Goal: Task Accomplishment & Management: Use online tool/utility

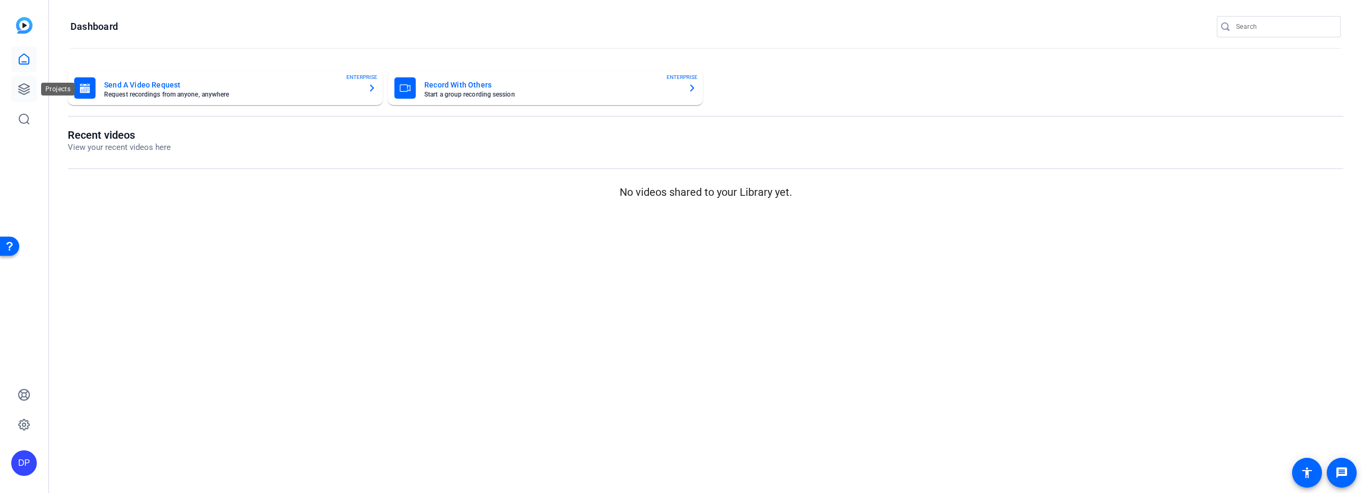
click at [23, 86] on icon at bounding box center [24, 89] width 13 height 13
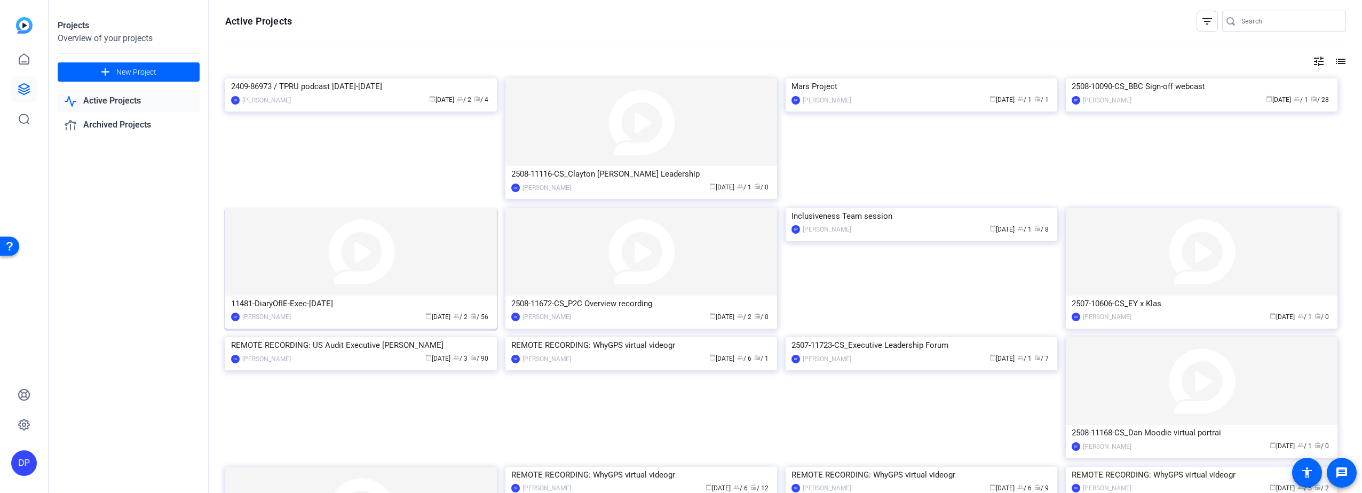
click at [299, 274] on img at bounding box center [361, 252] width 272 height 88
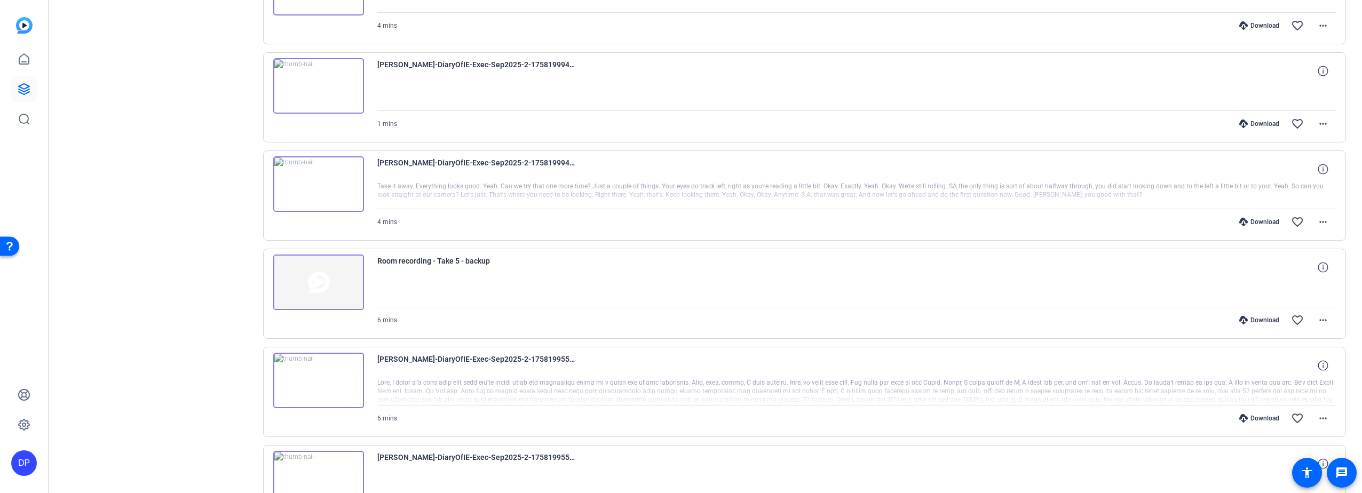
scroll to position [688, 0]
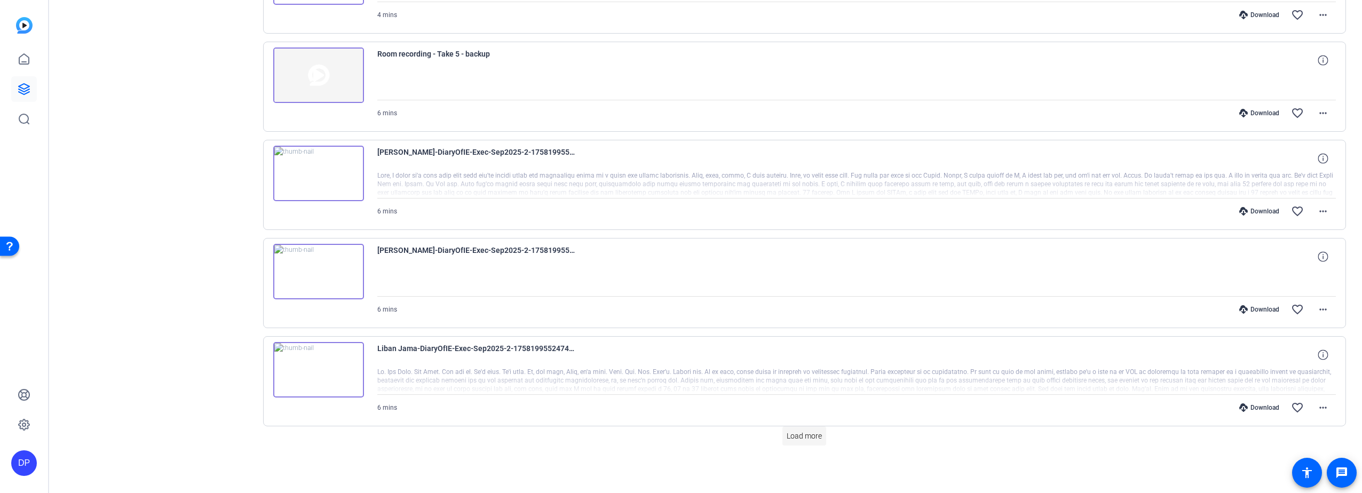
click at [808, 435] on span "Load more" at bounding box center [804, 436] width 35 height 11
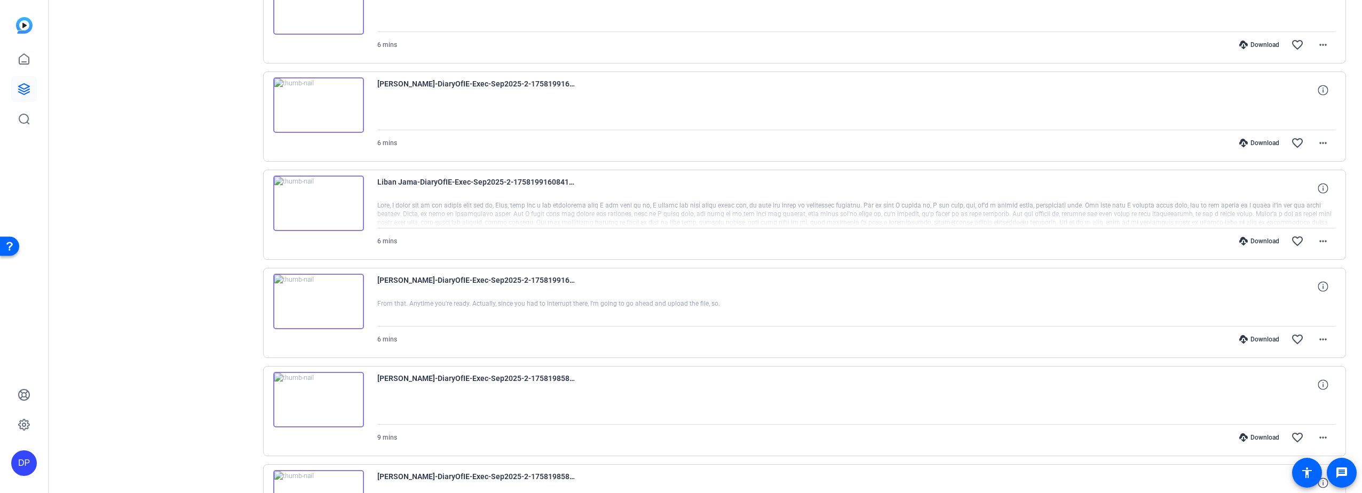
scroll to position [1670, 0]
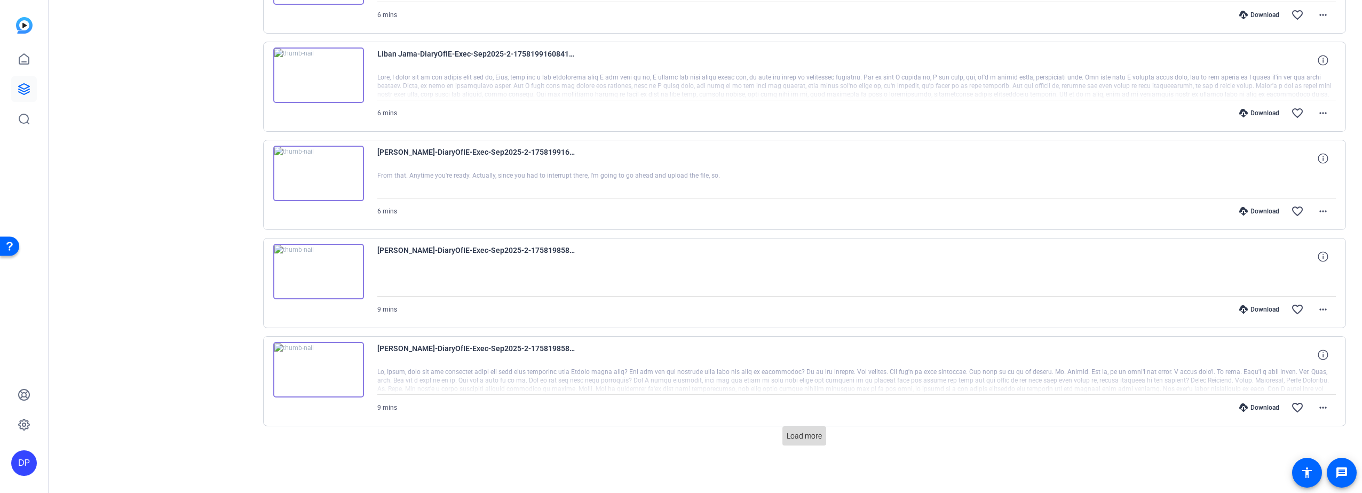
click at [793, 434] on span "Load more" at bounding box center [804, 436] width 35 height 11
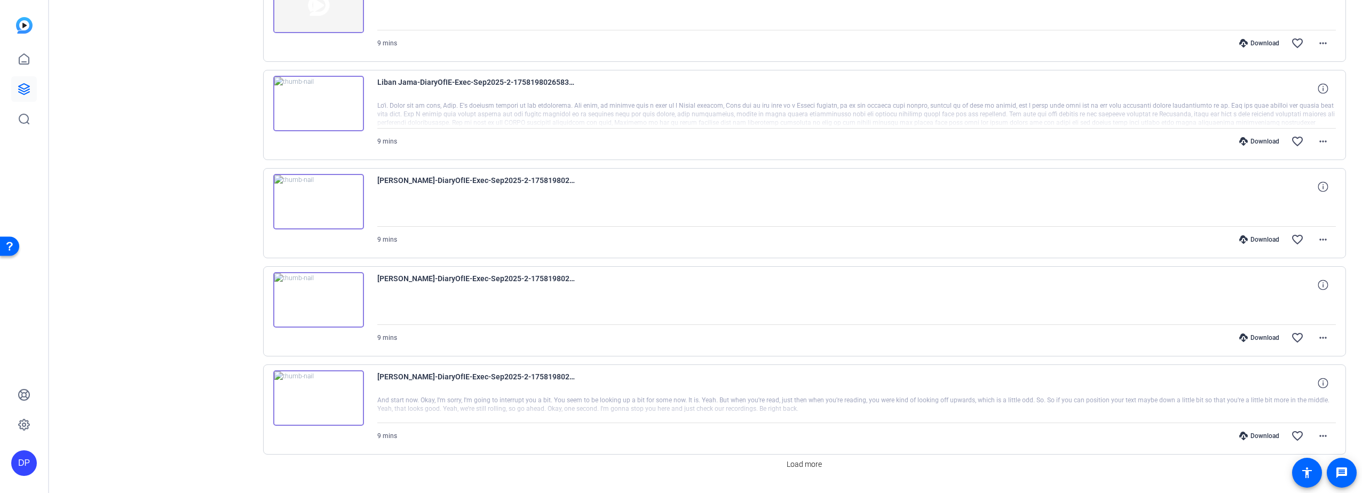
scroll to position [2652, 0]
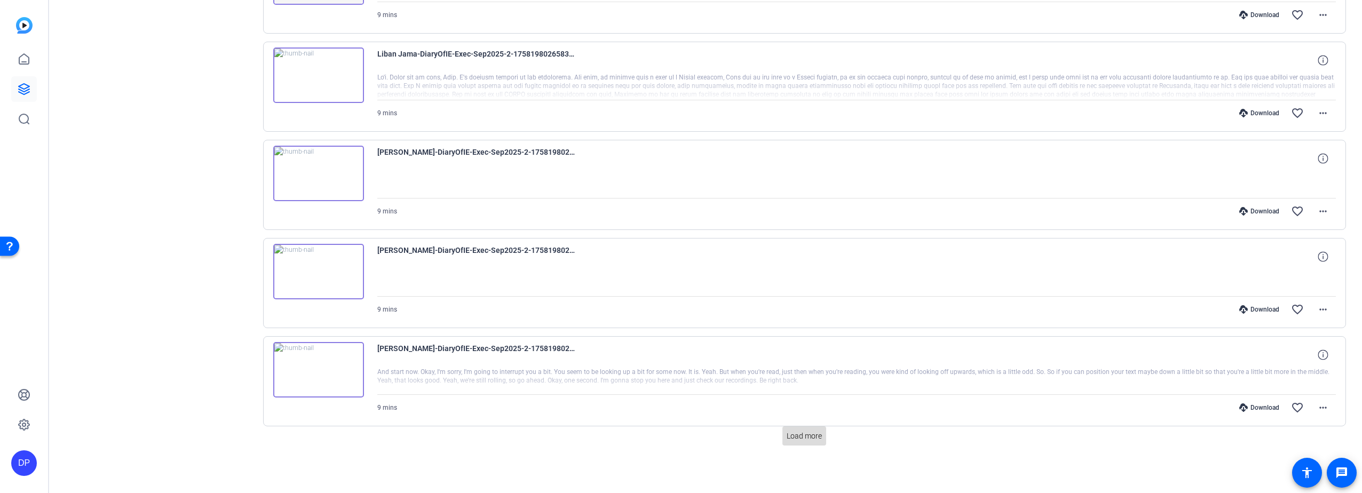
click at [792, 437] on span "Load more" at bounding box center [804, 436] width 35 height 11
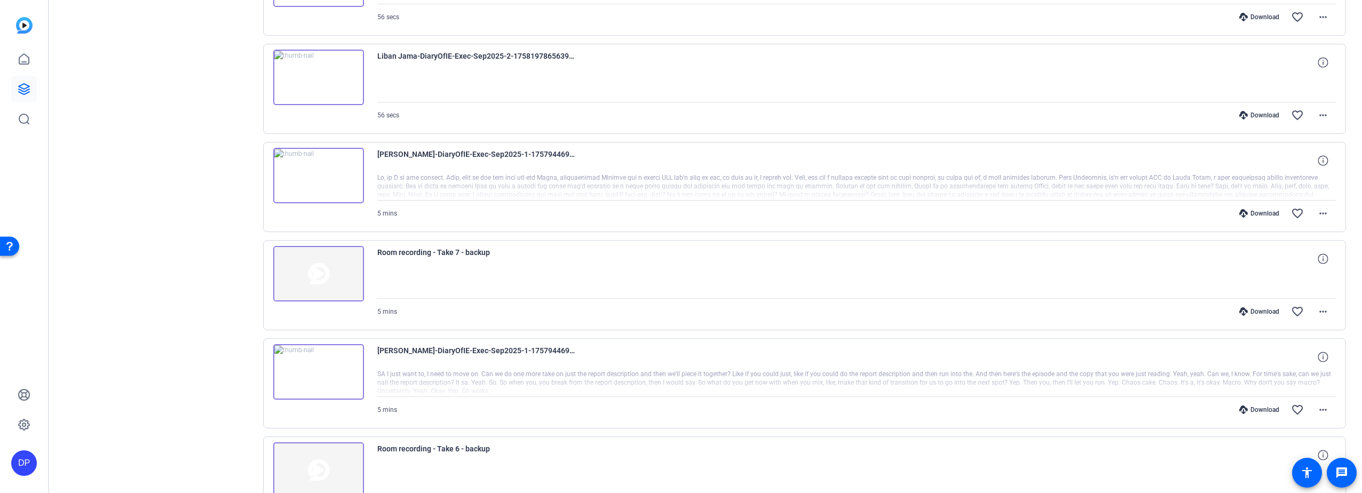
scroll to position [3635, 0]
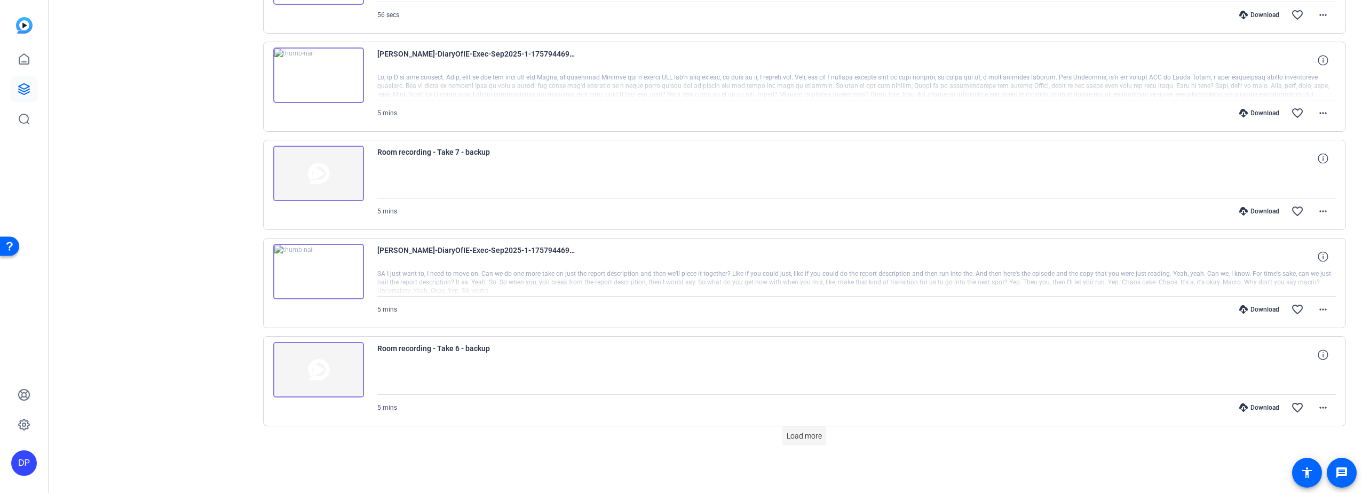
click at [791, 434] on span "Load more" at bounding box center [804, 436] width 35 height 11
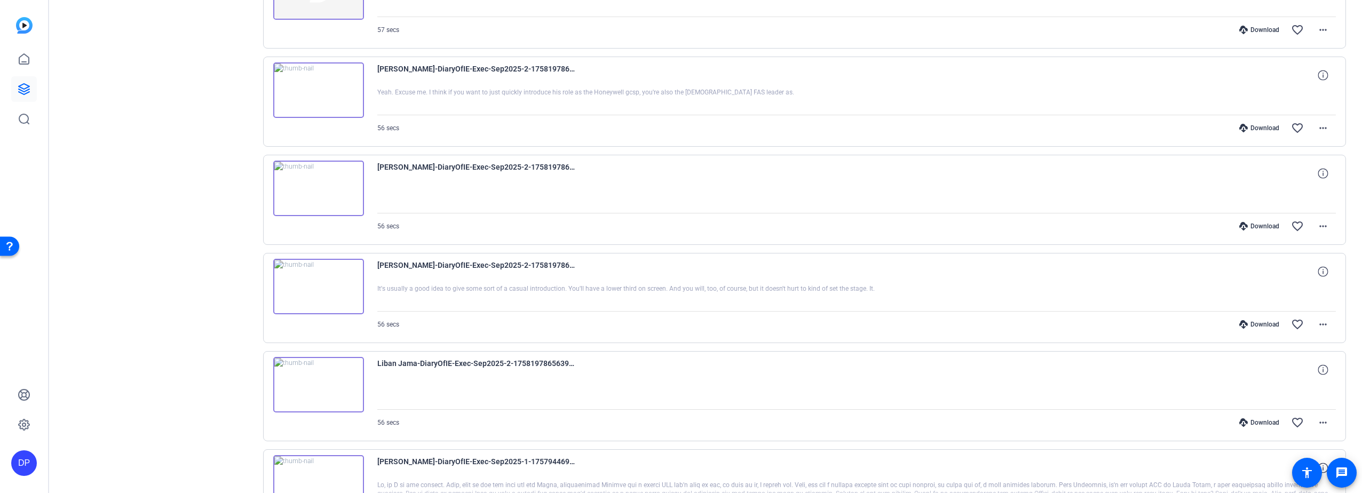
scroll to position [3208, 0]
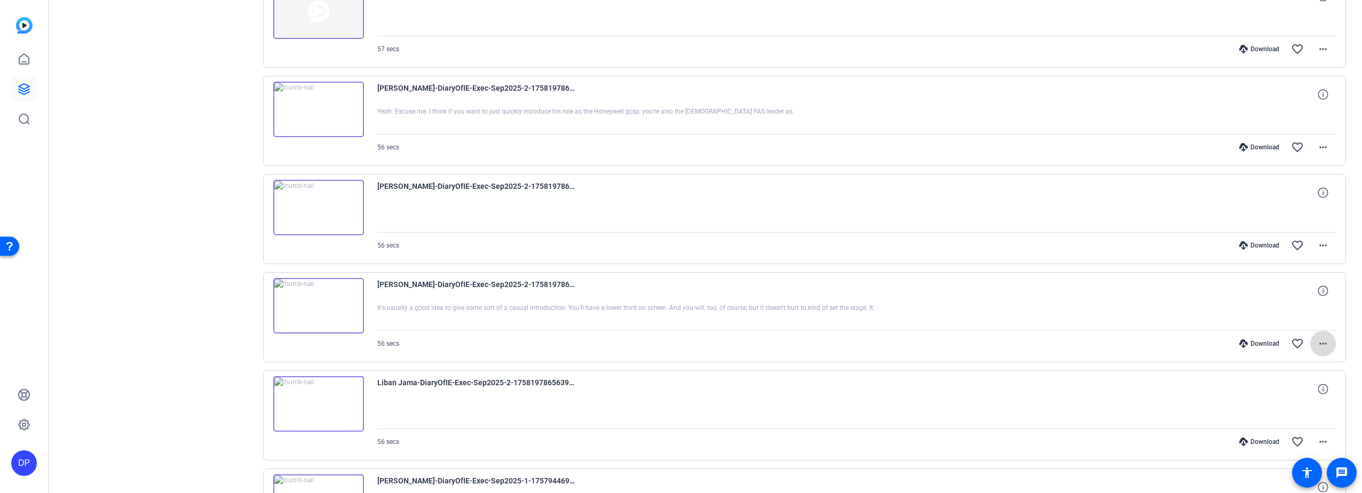
click at [1319, 341] on mat-icon "more_horiz" at bounding box center [1323, 343] width 13 height 13
click at [1279, 471] on span "Delete clip" at bounding box center [1290, 473] width 64 height 13
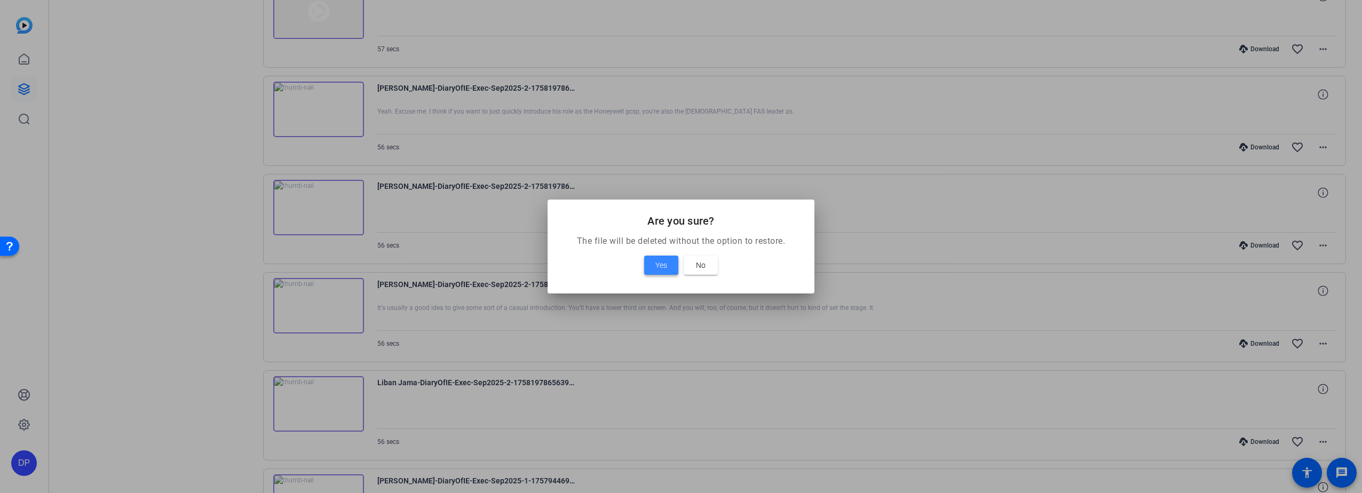
click at [658, 262] on span "Yes" at bounding box center [662, 265] width 12 height 13
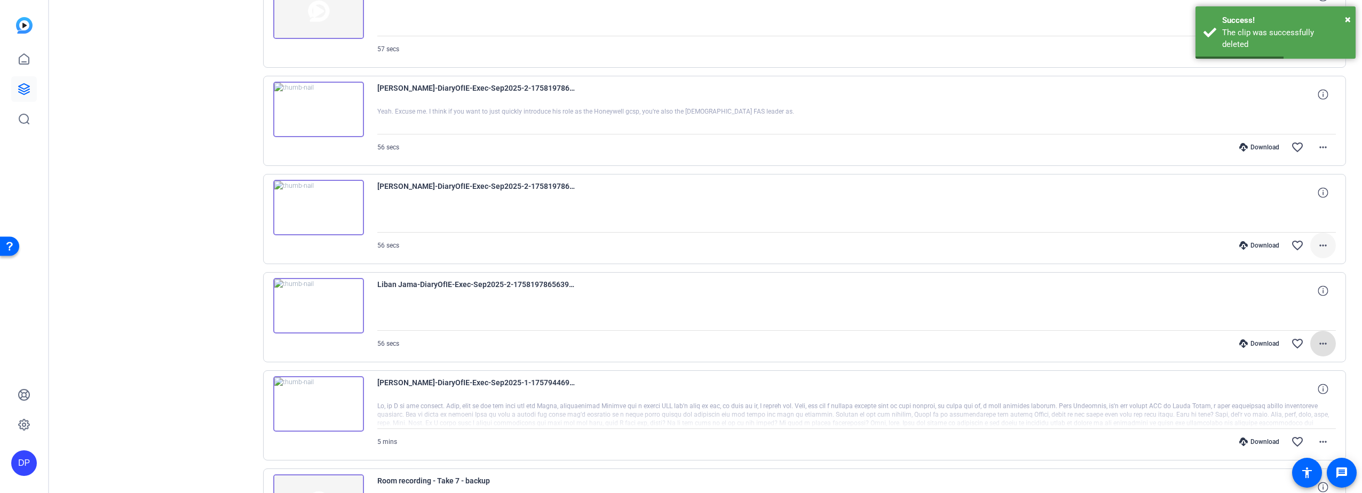
click at [1319, 243] on mat-icon "more_horiz" at bounding box center [1323, 245] width 13 height 13
click at [1292, 375] on span "Delete clip" at bounding box center [1290, 374] width 64 height 13
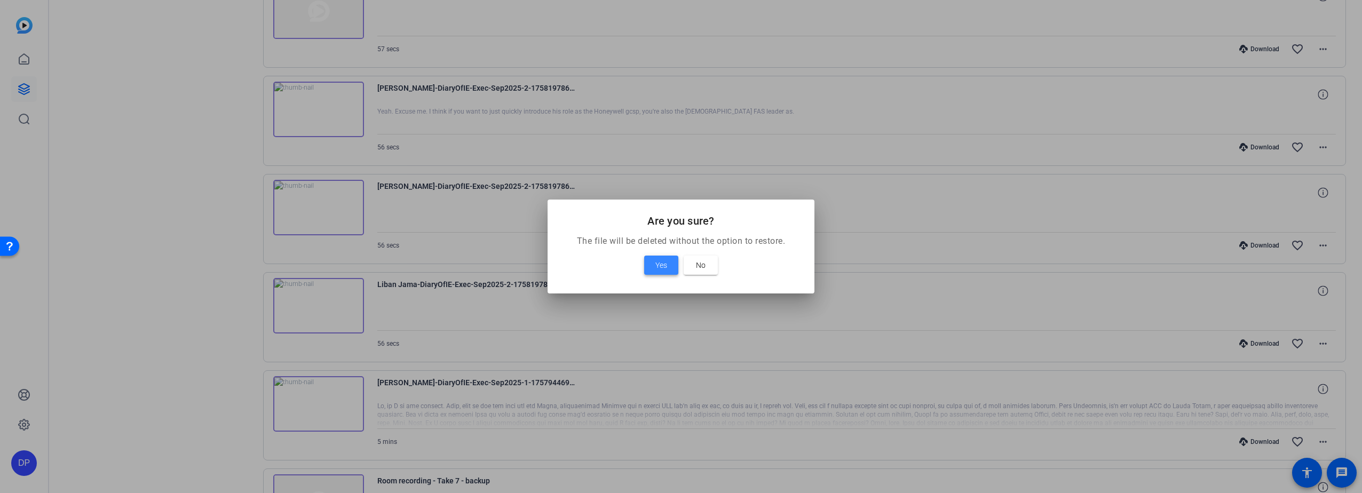
click at [653, 261] on span at bounding box center [661, 266] width 34 height 26
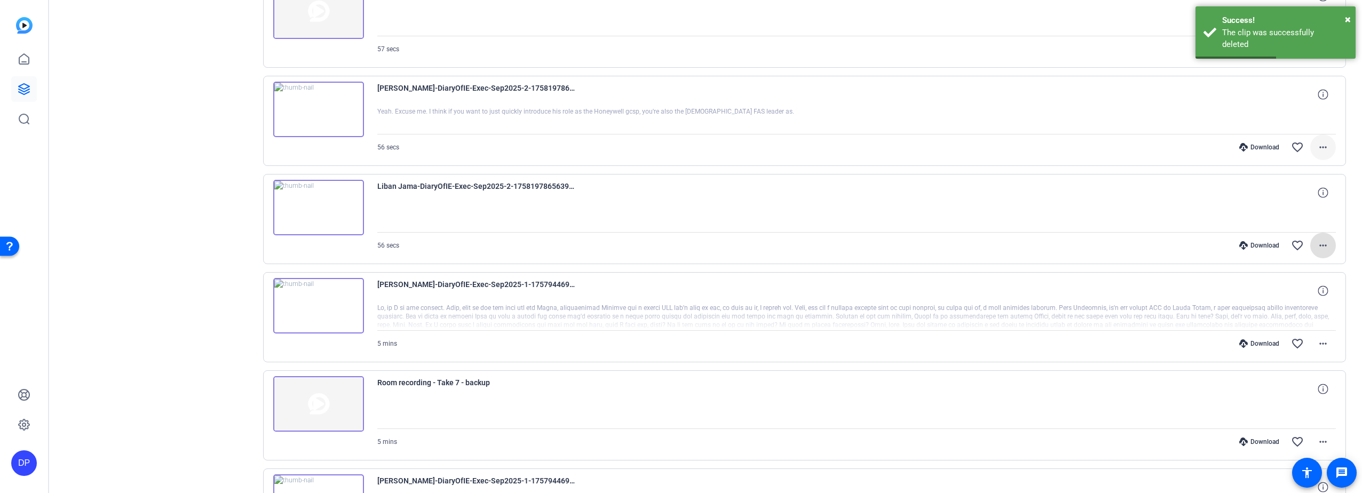
click at [1319, 147] on mat-icon "more_horiz" at bounding box center [1323, 147] width 13 height 13
click at [1286, 278] on span "Delete clip" at bounding box center [1290, 276] width 64 height 13
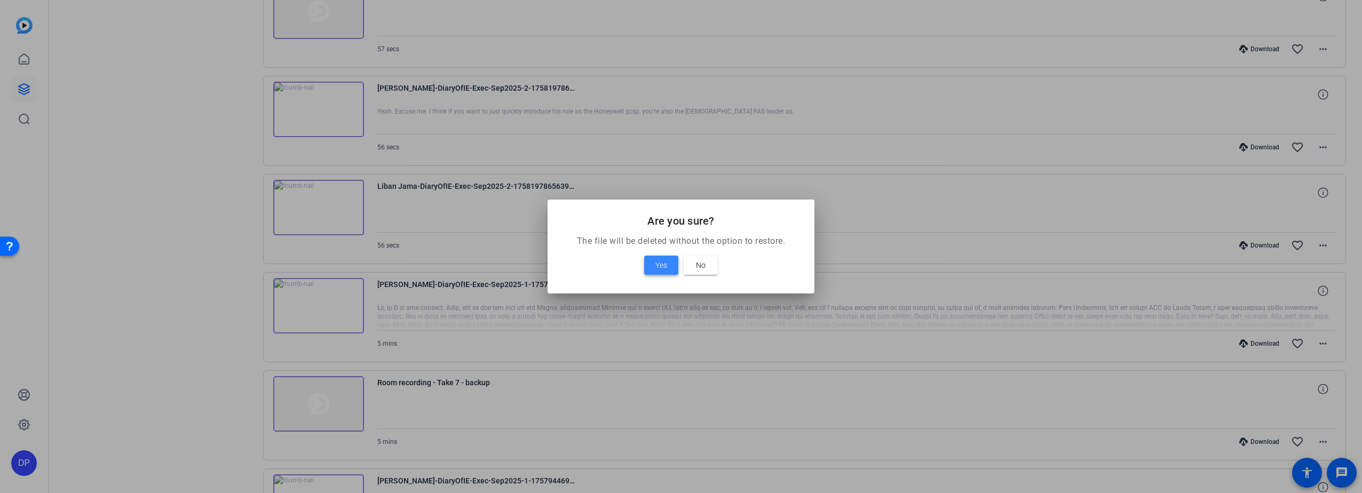
click at [660, 263] on span "Yes" at bounding box center [662, 265] width 12 height 13
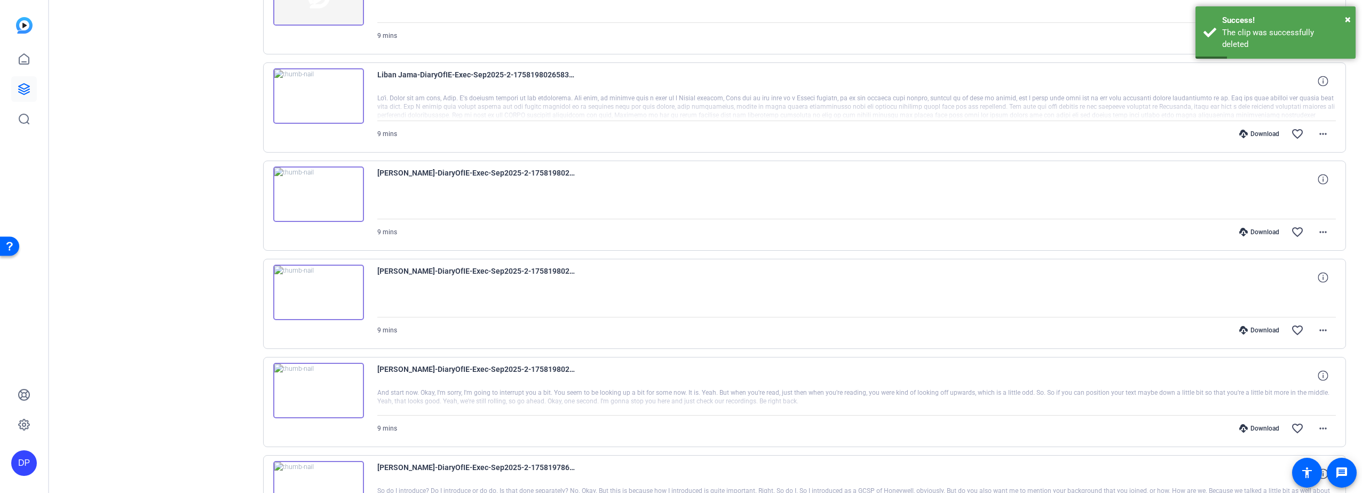
scroll to position [2620, 0]
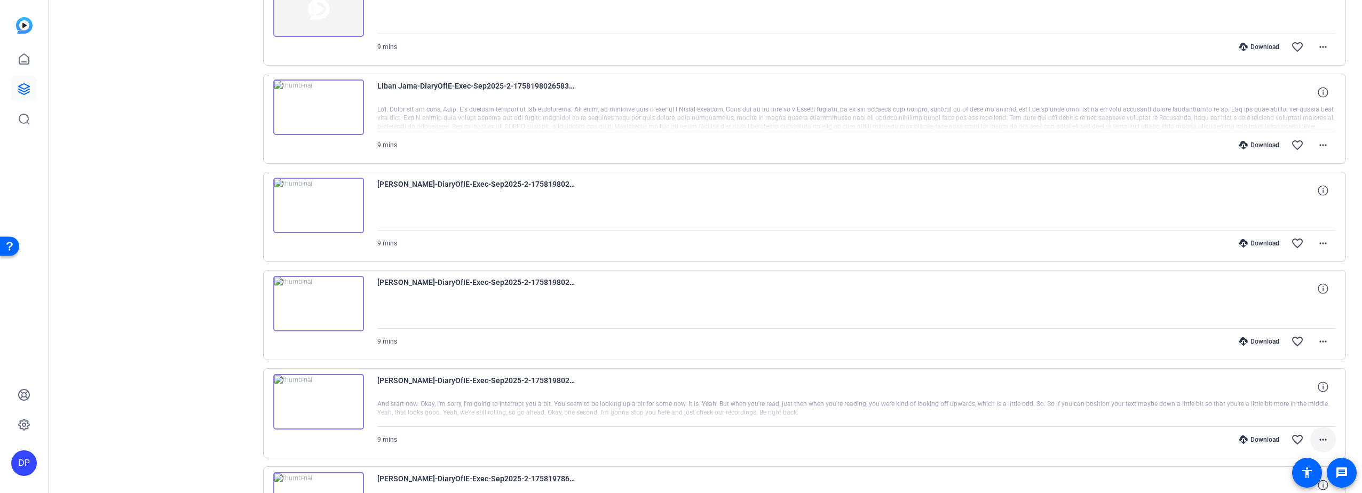
click at [1317, 438] on mat-icon "more_horiz" at bounding box center [1323, 440] width 13 height 13
click at [1280, 416] on span "Delete clip" at bounding box center [1290, 418] width 64 height 13
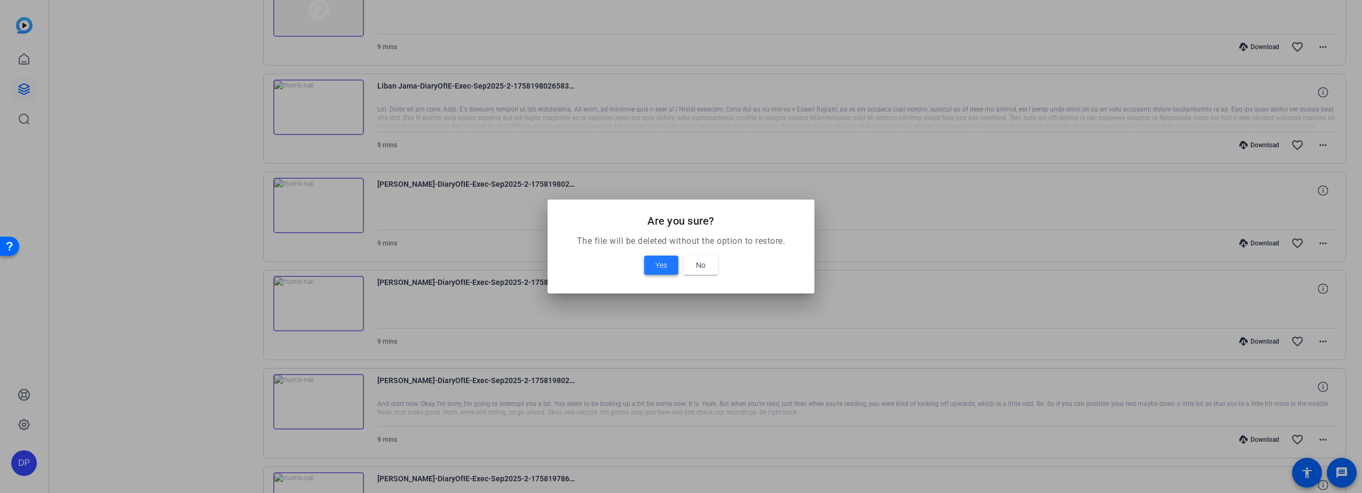
click at [659, 260] on span "Yes" at bounding box center [662, 265] width 12 height 13
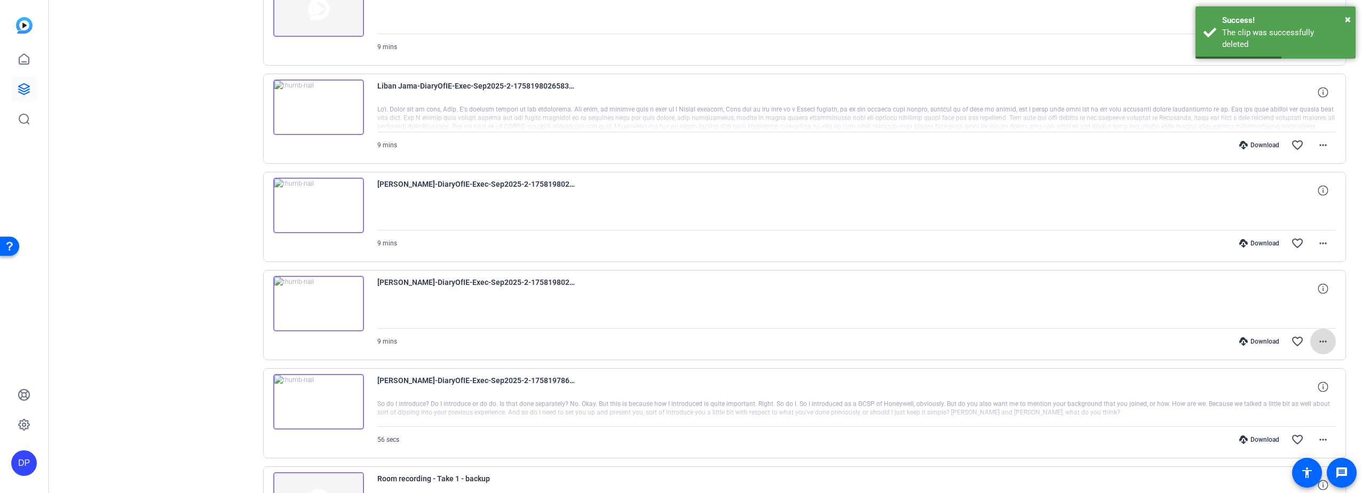
click at [1321, 341] on mat-icon "more_horiz" at bounding box center [1323, 341] width 13 height 13
click at [1265, 467] on span "Delete clip" at bounding box center [1290, 470] width 64 height 13
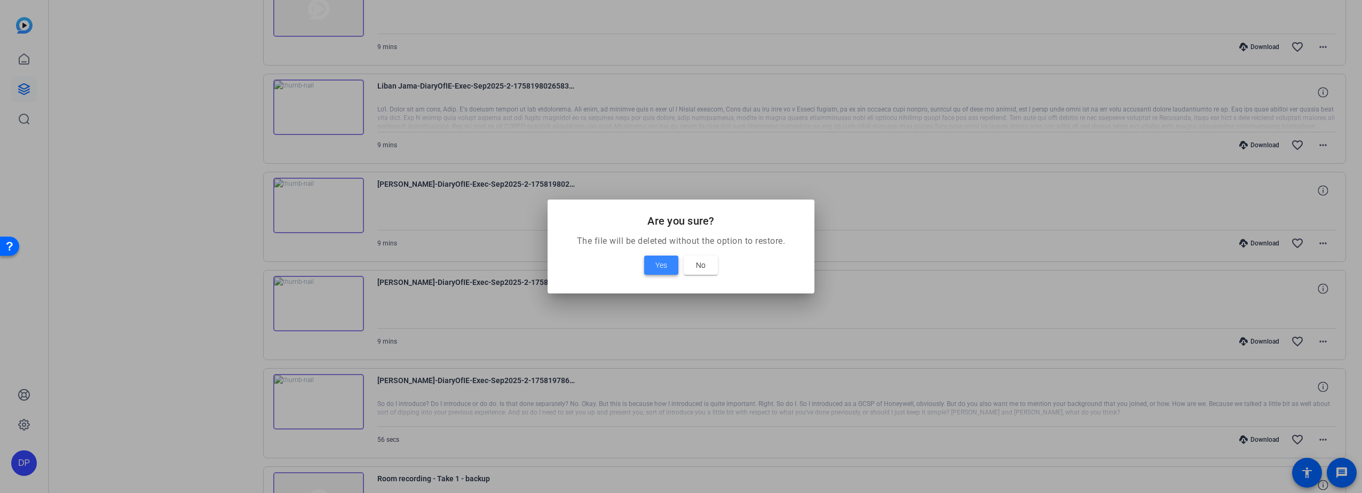
click at [656, 267] on span "Yes" at bounding box center [662, 265] width 12 height 13
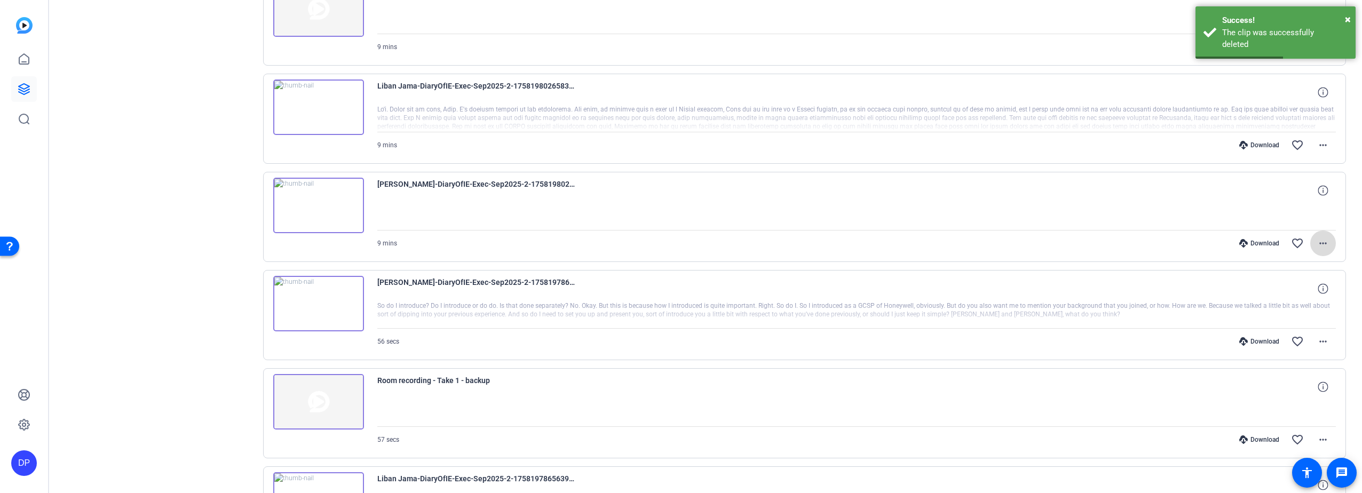
click at [1318, 243] on mat-icon "more_horiz" at bounding box center [1323, 243] width 13 height 13
click at [1260, 372] on span "Delete clip" at bounding box center [1284, 372] width 75 height 13
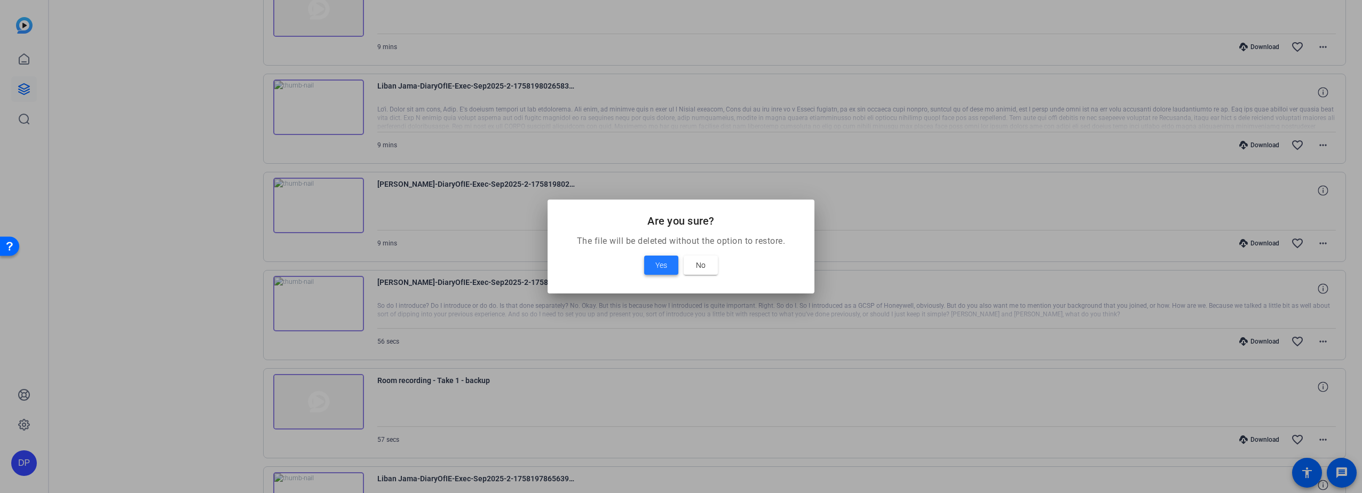
click at [666, 266] on span "Yes" at bounding box center [662, 265] width 12 height 13
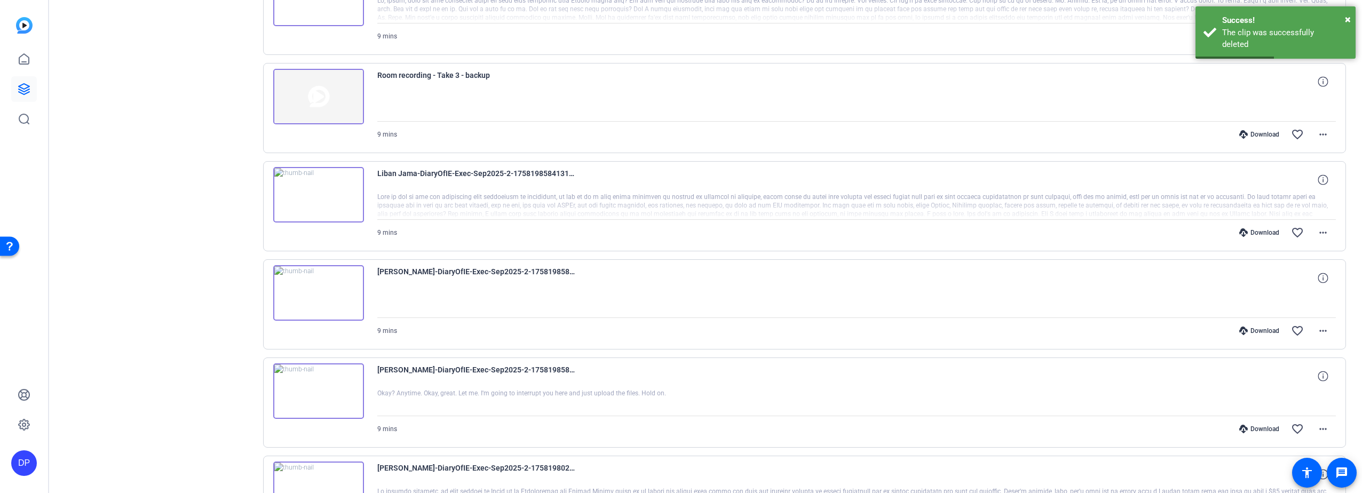
scroll to position [2033, 0]
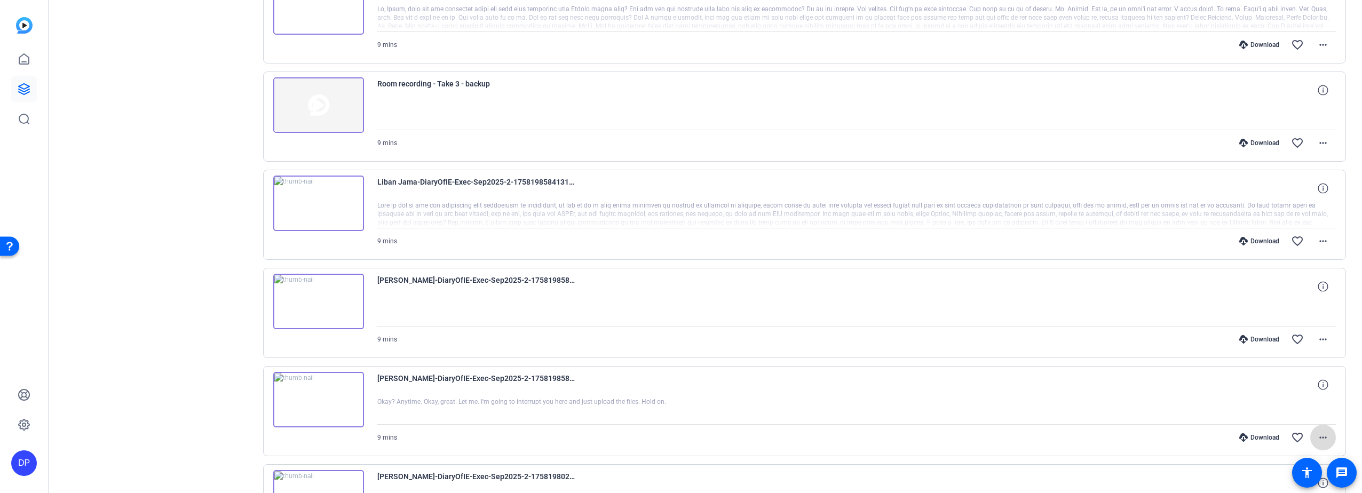
click at [1318, 434] on mat-icon "more_horiz" at bounding box center [1323, 437] width 13 height 13
click at [1272, 414] on span "Delete clip" at bounding box center [1290, 415] width 64 height 13
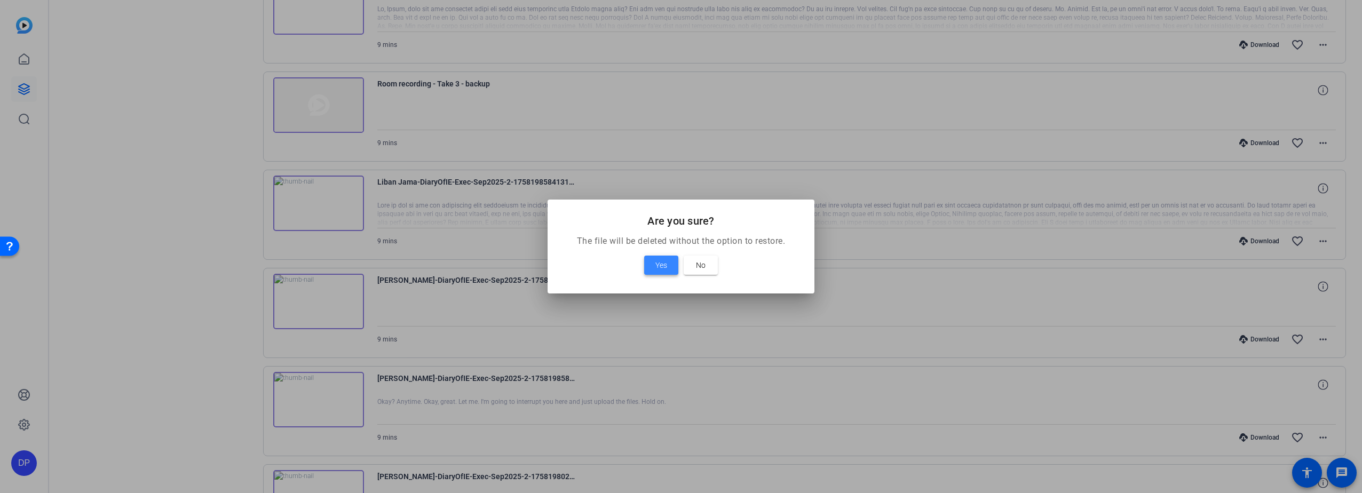
click at [659, 265] on span "Yes" at bounding box center [662, 265] width 12 height 13
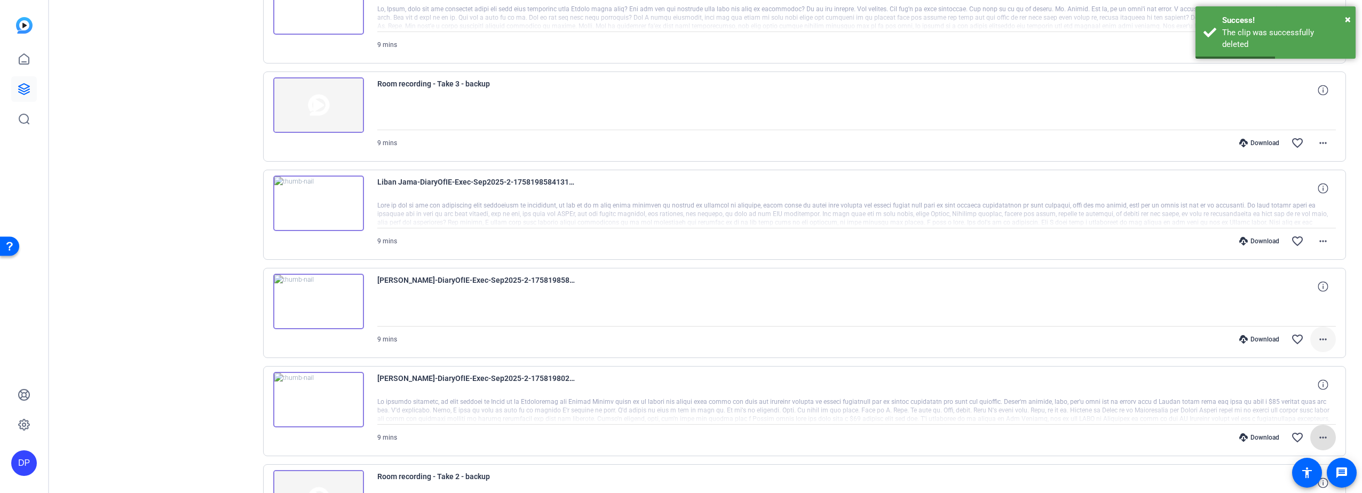
click at [1318, 337] on mat-icon "more_horiz" at bounding box center [1323, 339] width 13 height 13
click at [1261, 467] on span "Delete clip" at bounding box center [1284, 468] width 75 height 13
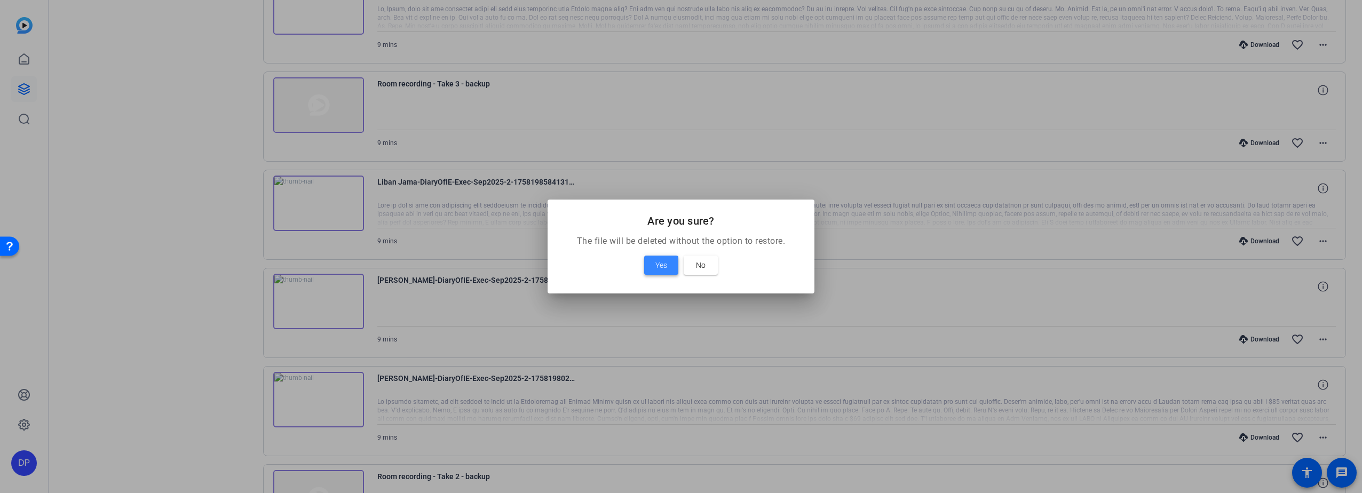
click at [664, 264] on span "Yes" at bounding box center [662, 265] width 12 height 13
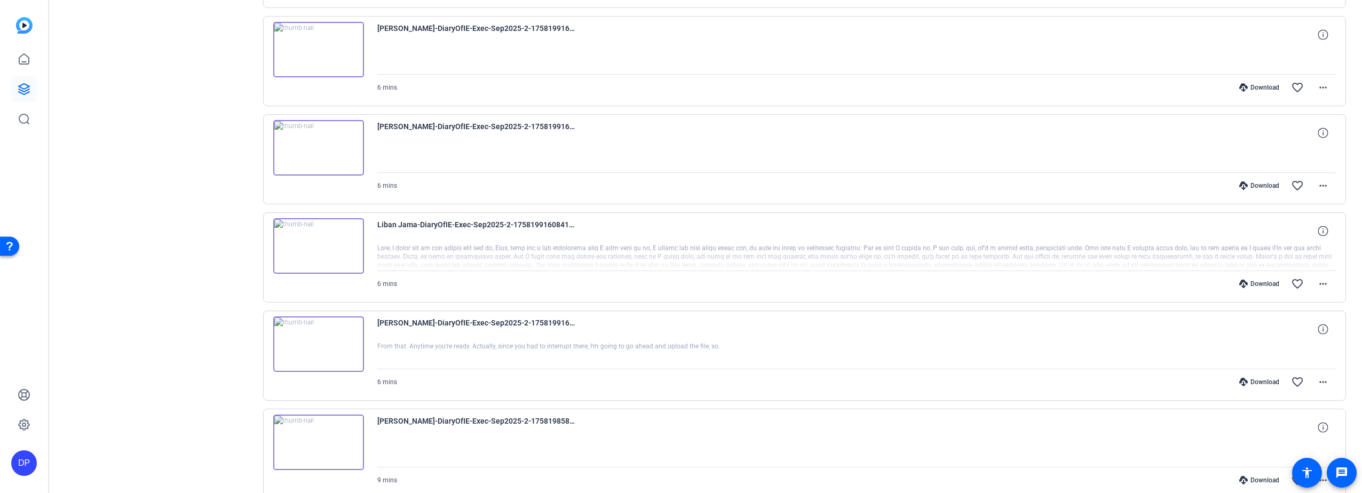
scroll to position [1553, 0]
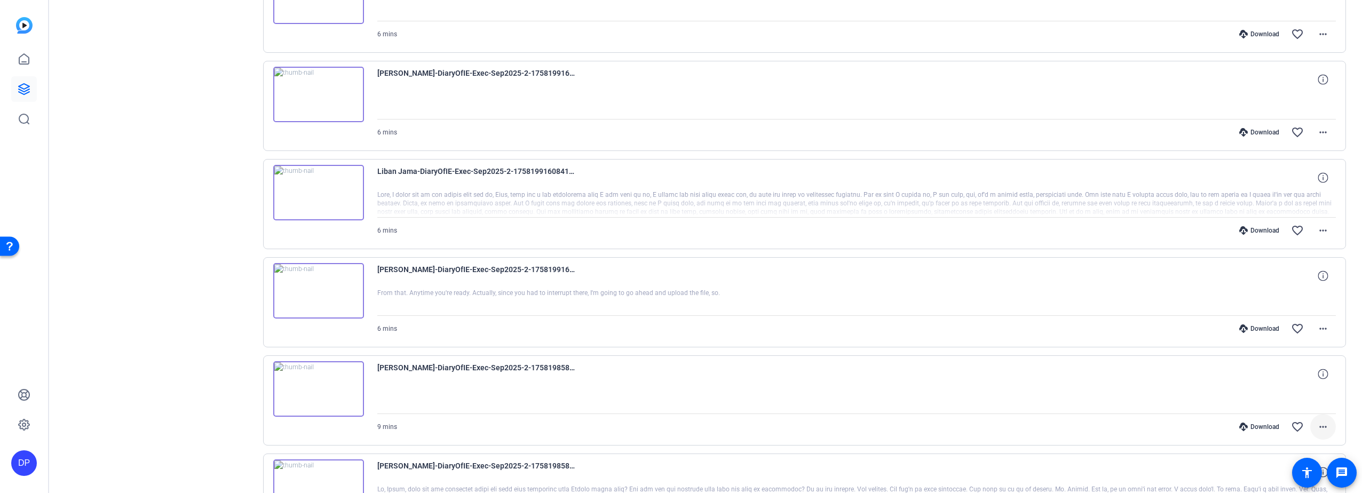
click at [1318, 424] on mat-icon "more_horiz" at bounding box center [1323, 427] width 13 height 13
click at [1279, 401] on span "Delete clip" at bounding box center [1290, 405] width 64 height 13
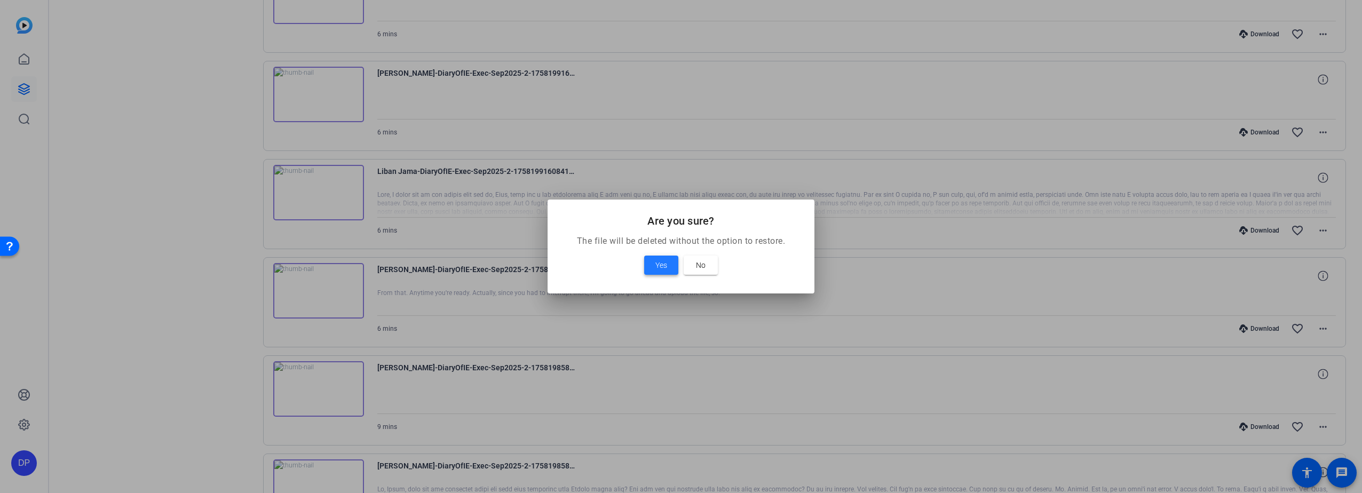
click at [659, 260] on span "Yes" at bounding box center [662, 265] width 12 height 13
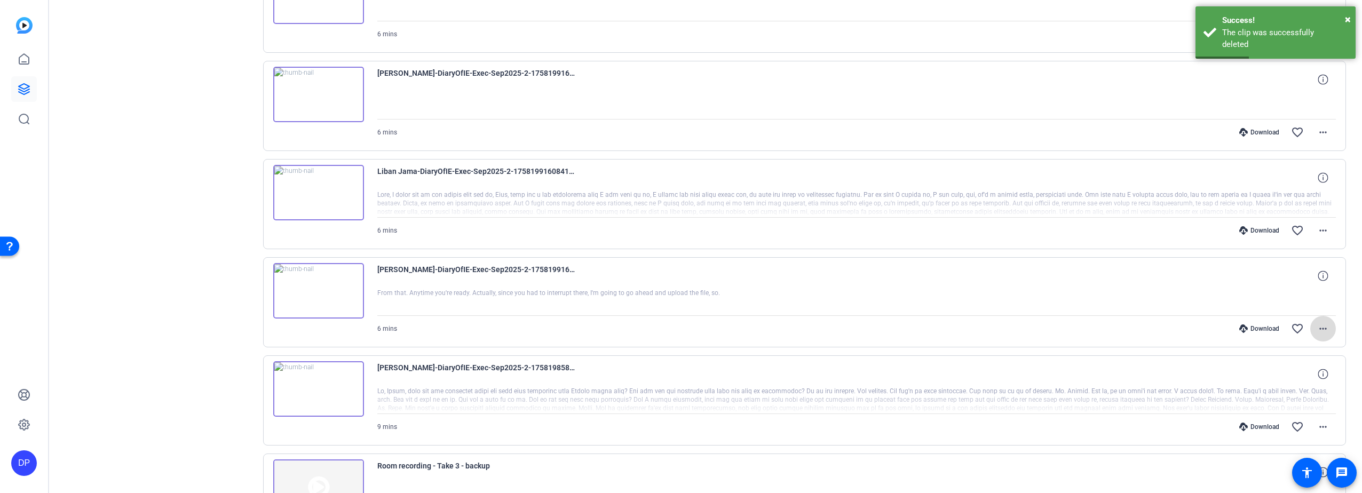
click at [1317, 326] on mat-icon "more_horiz" at bounding box center [1323, 328] width 13 height 13
click at [1272, 455] on span "Delete clip" at bounding box center [1290, 458] width 64 height 13
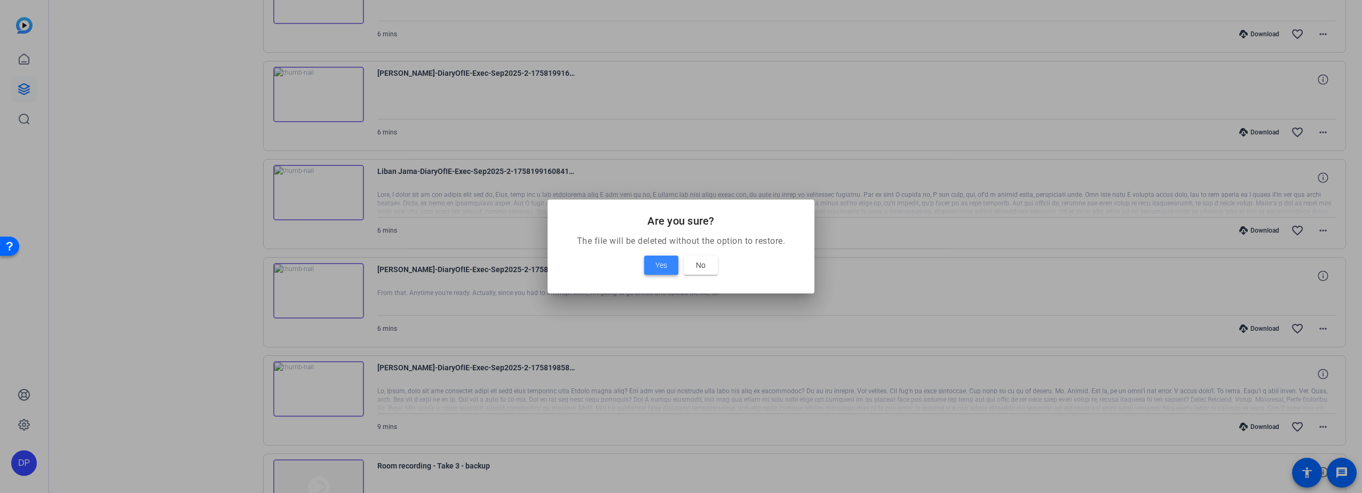
click at [659, 265] on span "Yes" at bounding box center [662, 265] width 12 height 13
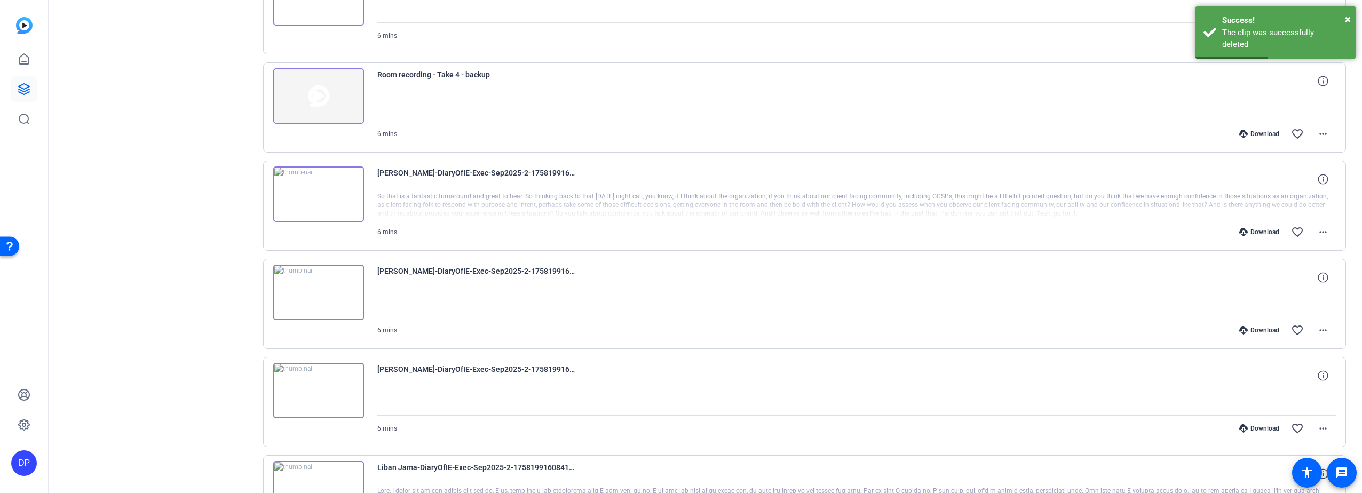
scroll to position [1232, 0]
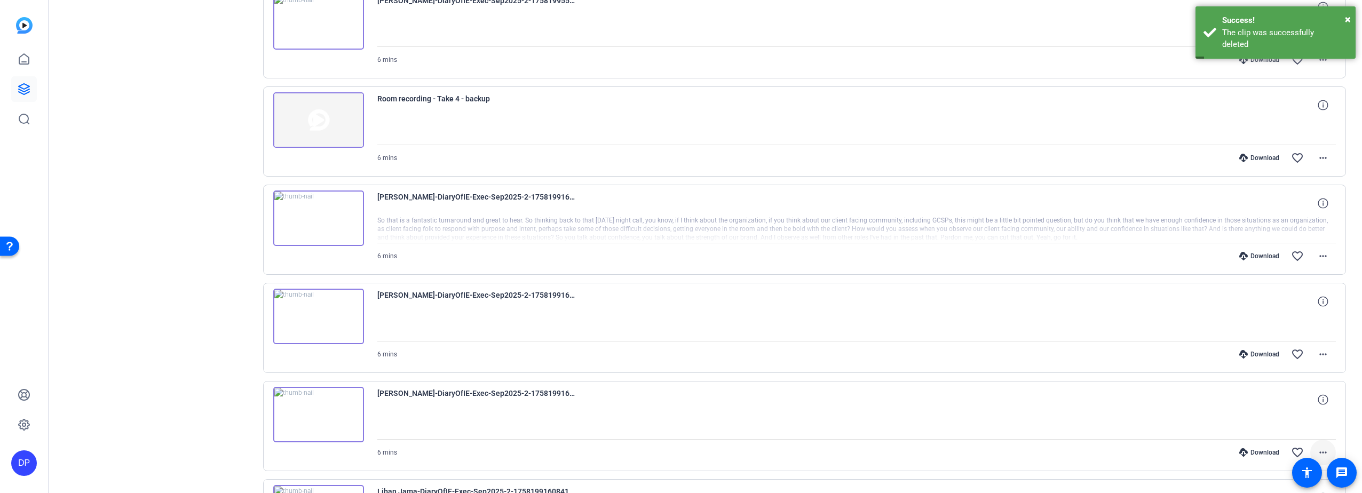
click at [1317, 450] on mat-icon "more_horiz" at bounding box center [1323, 452] width 13 height 13
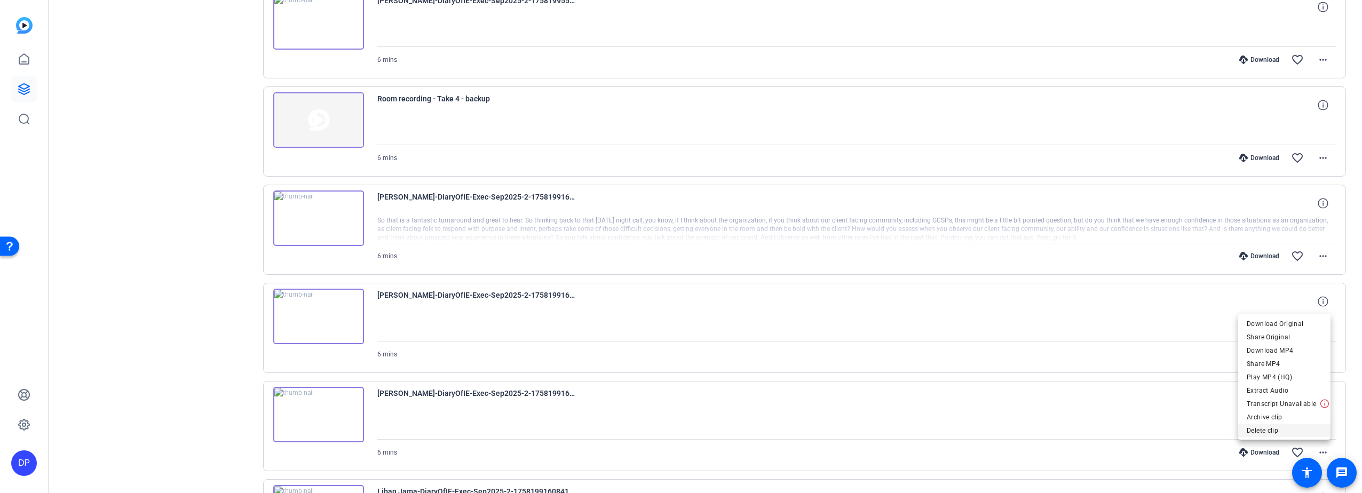
click at [1269, 428] on span "Delete clip" at bounding box center [1284, 430] width 75 height 13
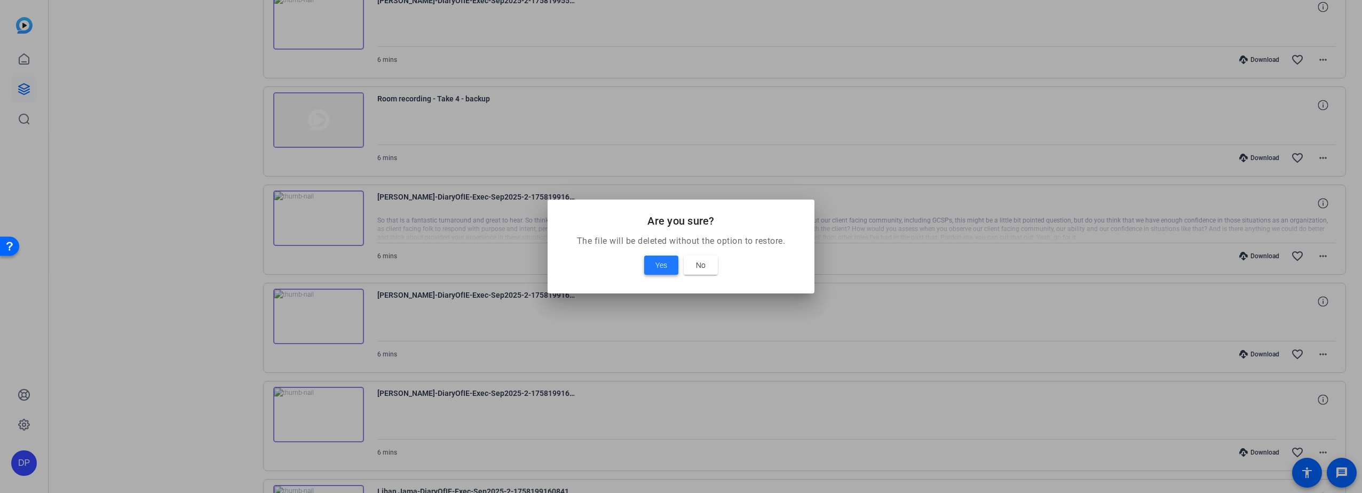
click at [660, 261] on span "Yes" at bounding box center [662, 265] width 12 height 13
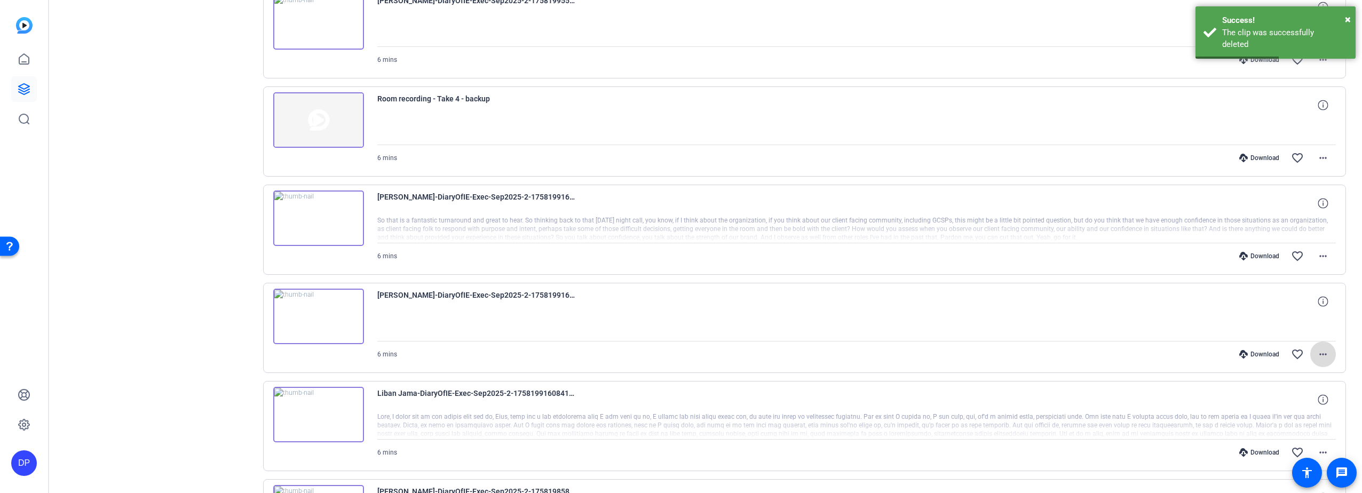
click at [1318, 352] on mat-icon "more_horiz" at bounding box center [1323, 354] width 13 height 13
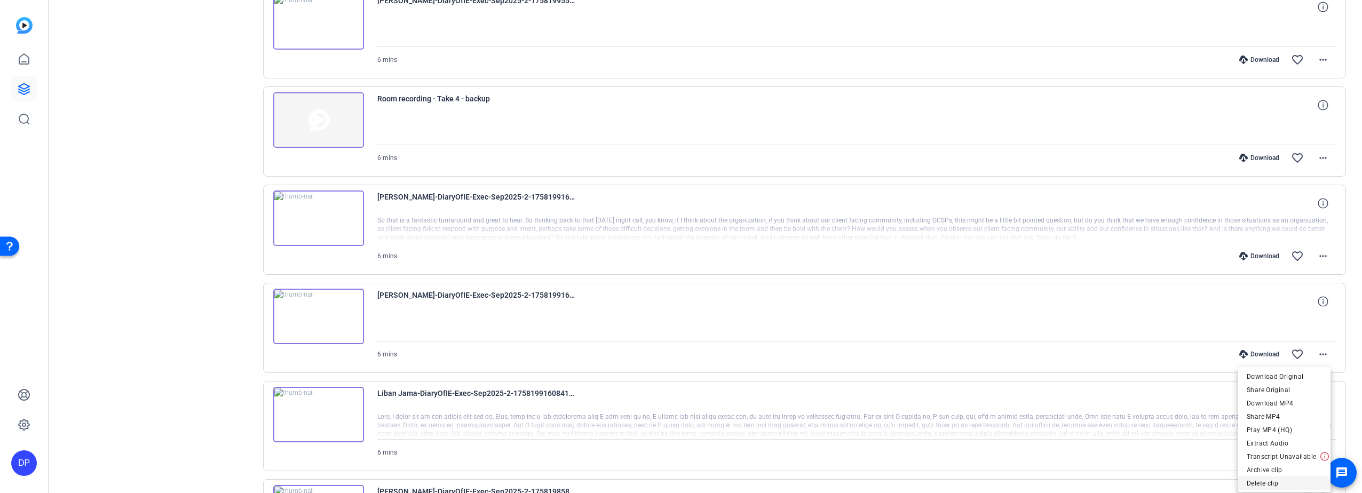
click at [1265, 483] on span "Delete clip" at bounding box center [1284, 483] width 75 height 13
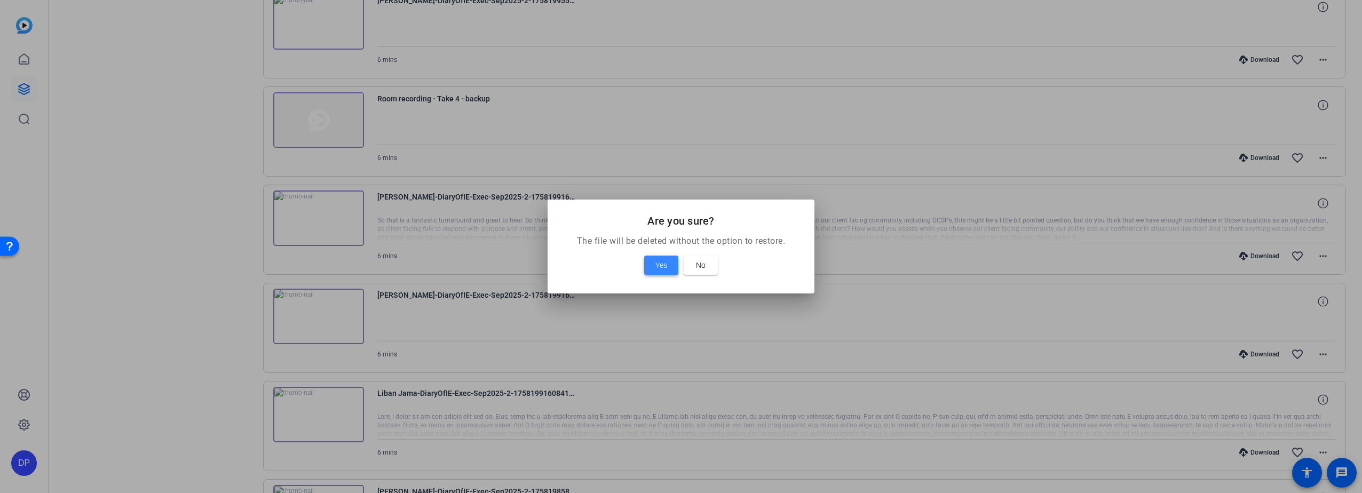
click at [655, 260] on span at bounding box center [661, 266] width 34 height 26
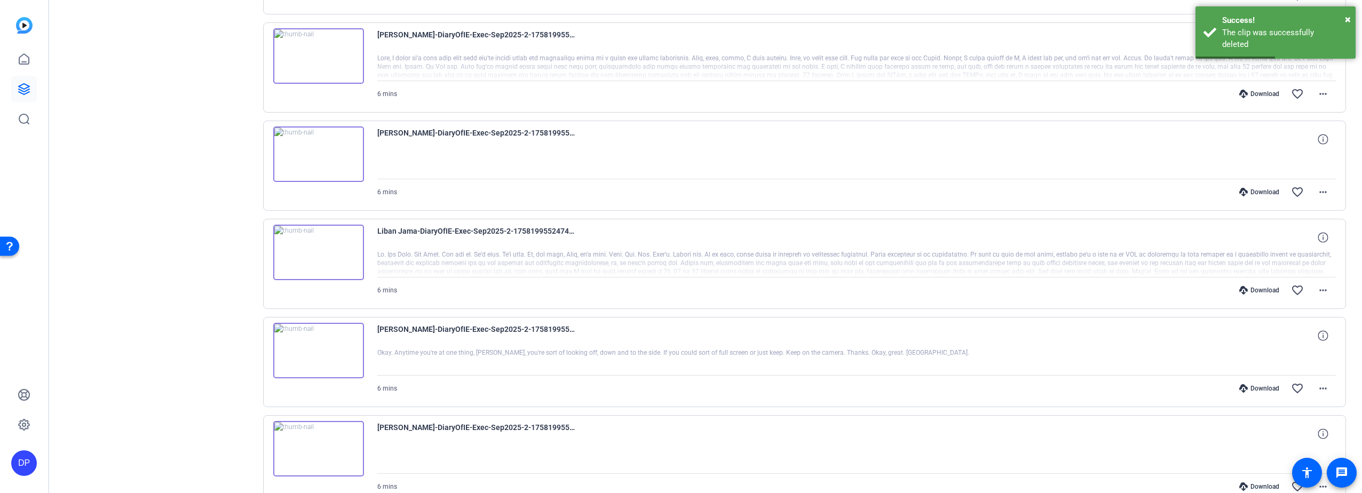
scroll to position [752, 0]
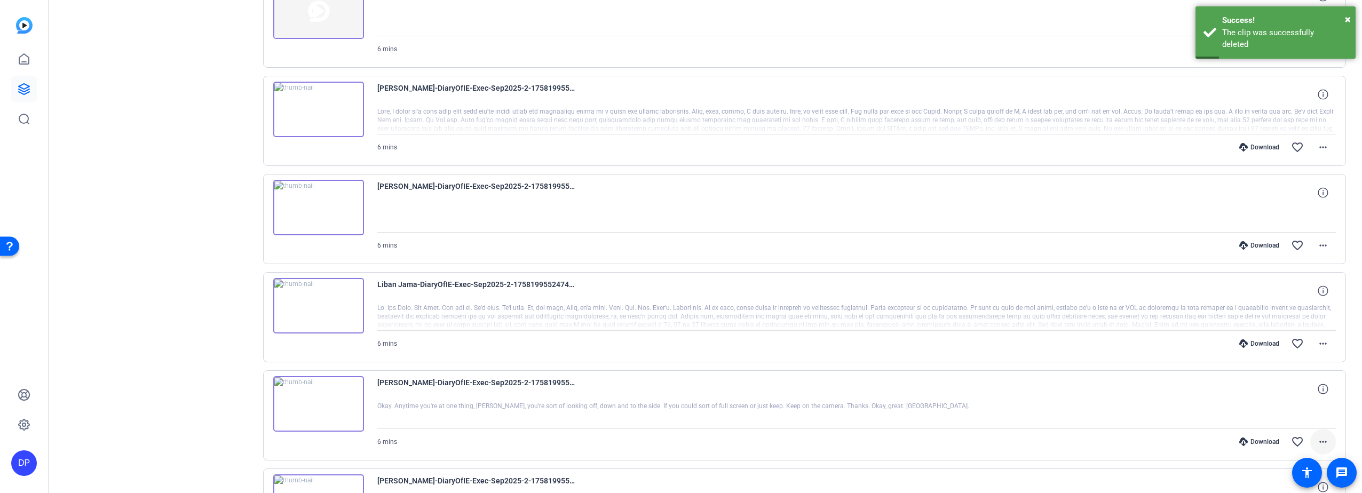
click at [1323, 440] on mat-icon "more_horiz" at bounding box center [1323, 442] width 13 height 13
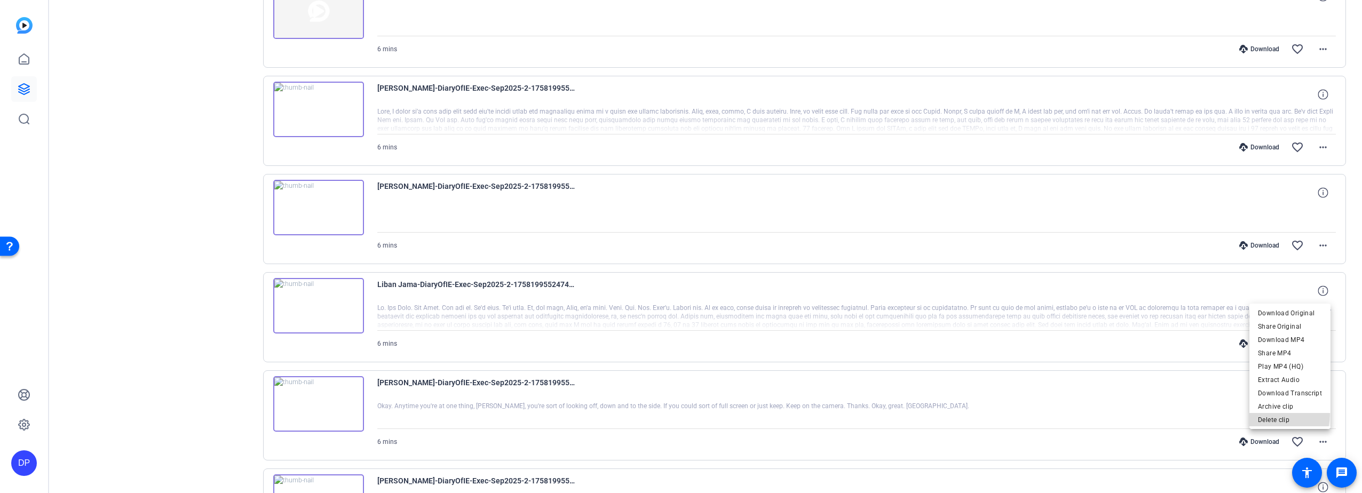
click at [1275, 415] on span "Delete clip" at bounding box center [1290, 420] width 64 height 13
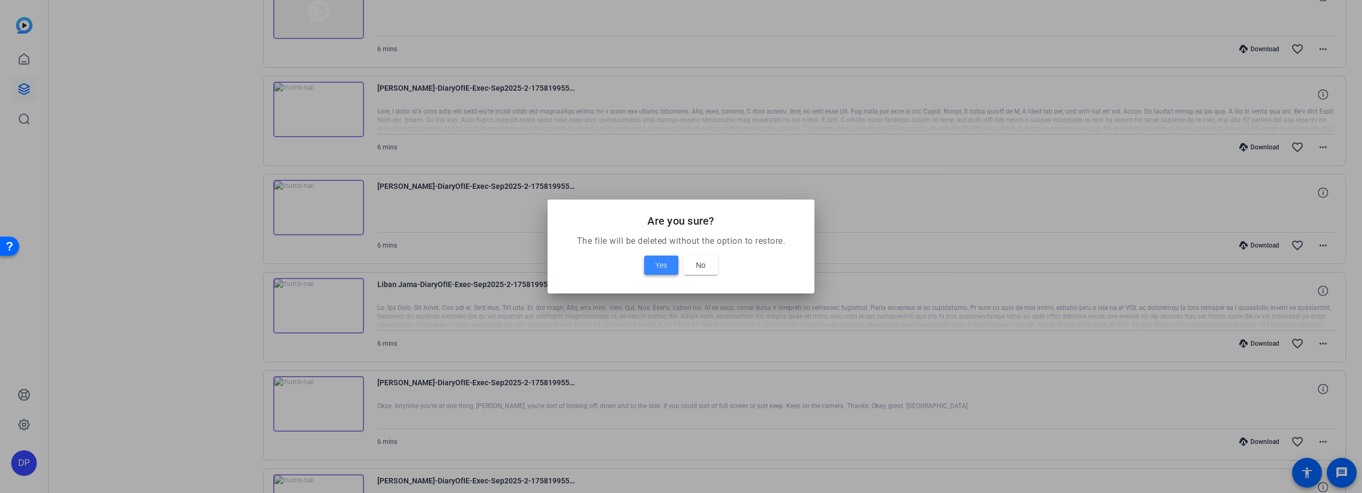
click at [662, 260] on span "Yes" at bounding box center [662, 265] width 12 height 13
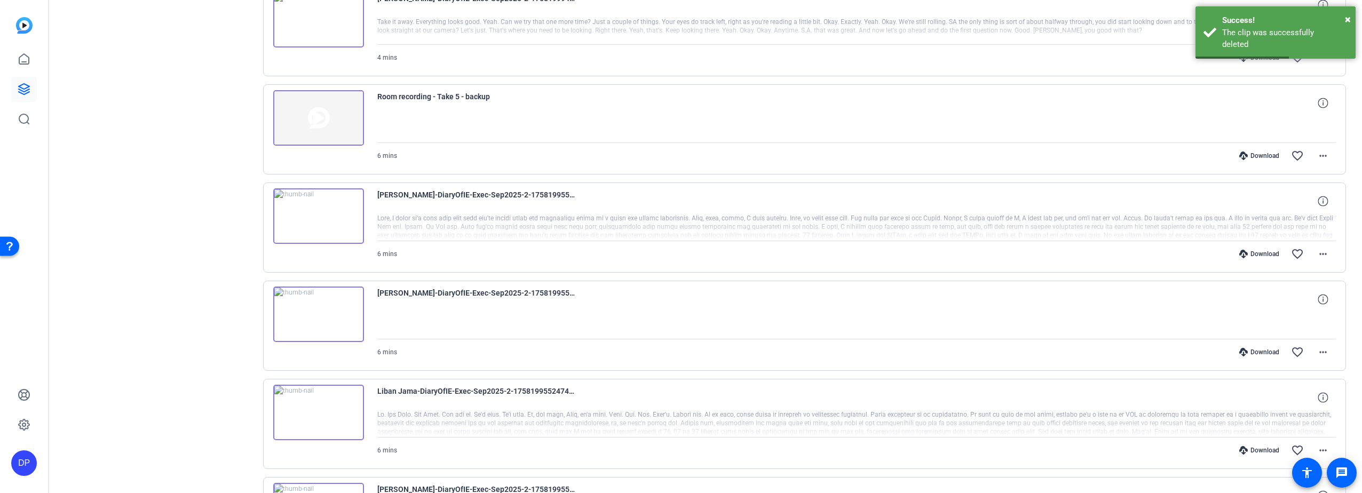
scroll to position [592, 0]
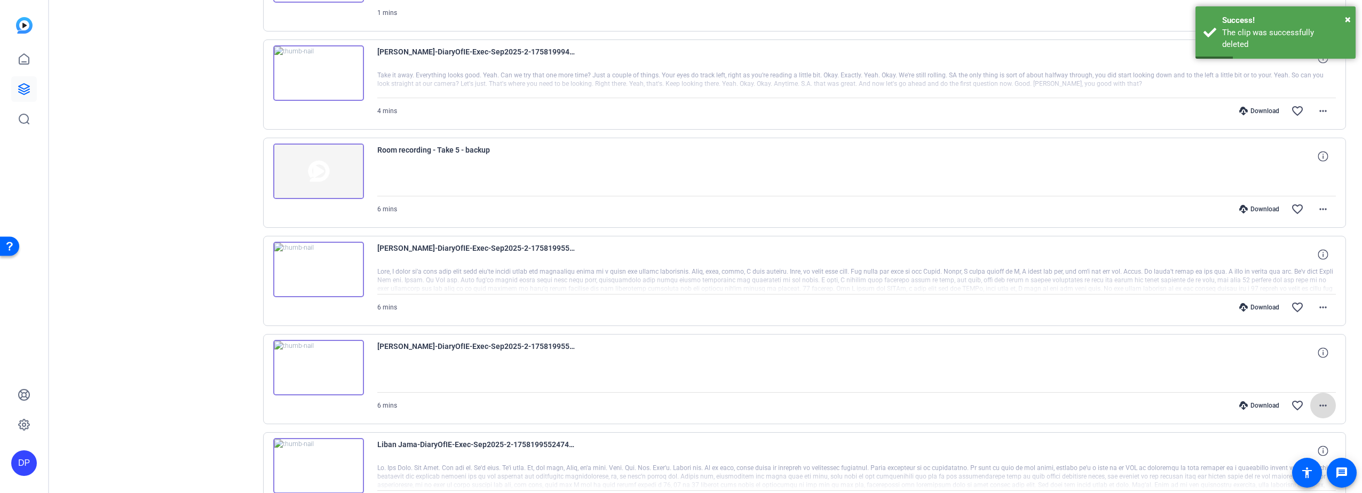
click at [1318, 408] on mat-icon "more_horiz" at bounding box center [1323, 405] width 13 height 13
click at [1255, 384] on span "Delete clip" at bounding box center [1284, 383] width 75 height 13
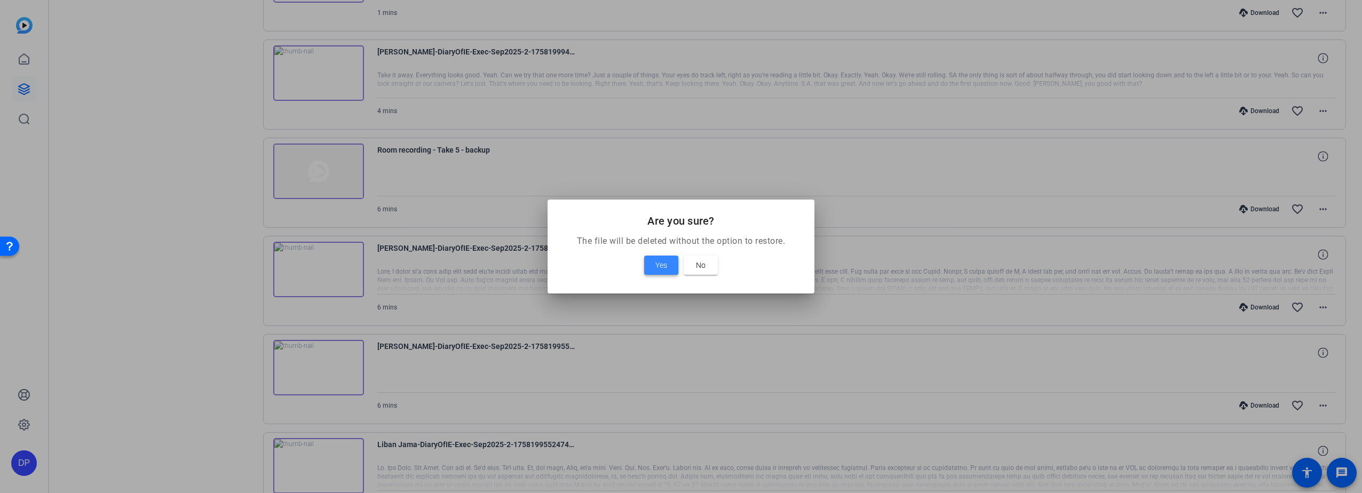
click at [665, 263] on span "Yes" at bounding box center [662, 265] width 12 height 13
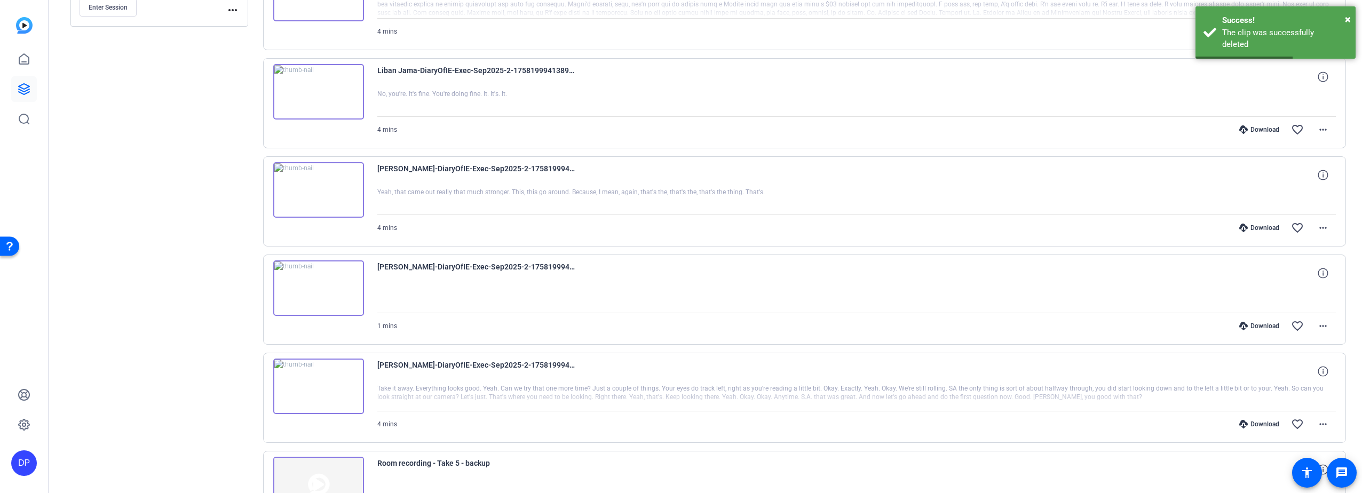
scroll to position [218, 0]
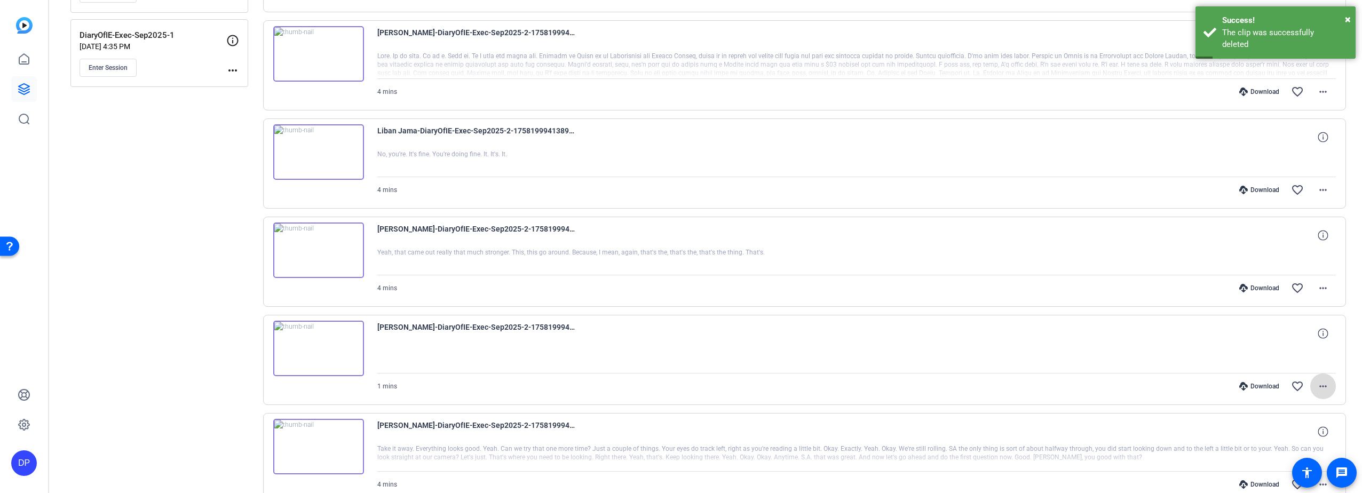
click at [1317, 384] on mat-icon "more_horiz" at bounding box center [1323, 386] width 13 height 13
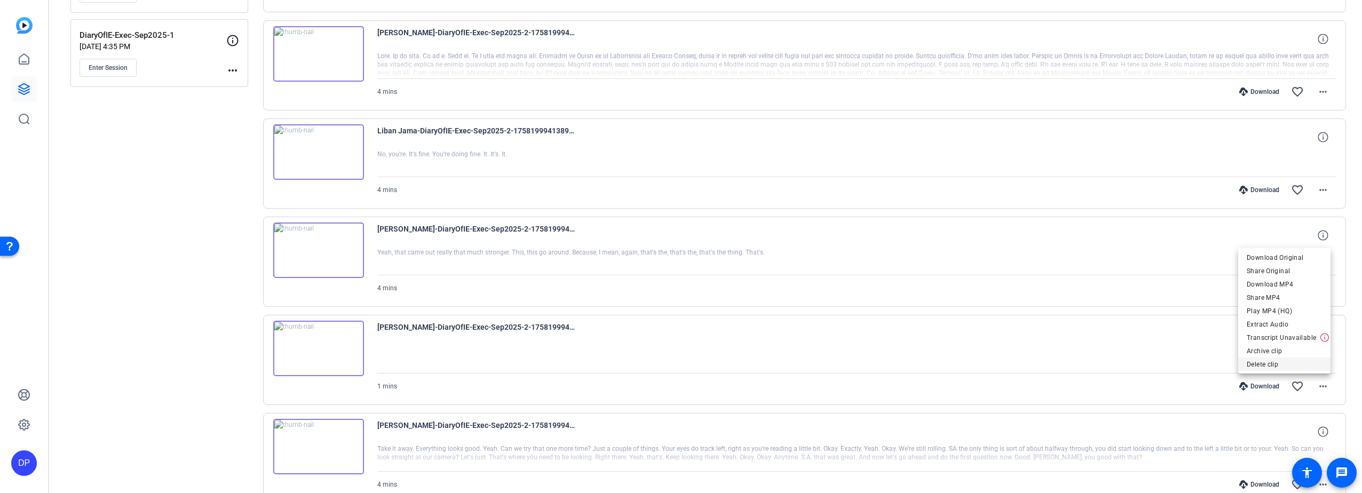
click at [1262, 365] on span "Delete clip" at bounding box center [1284, 364] width 75 height 13
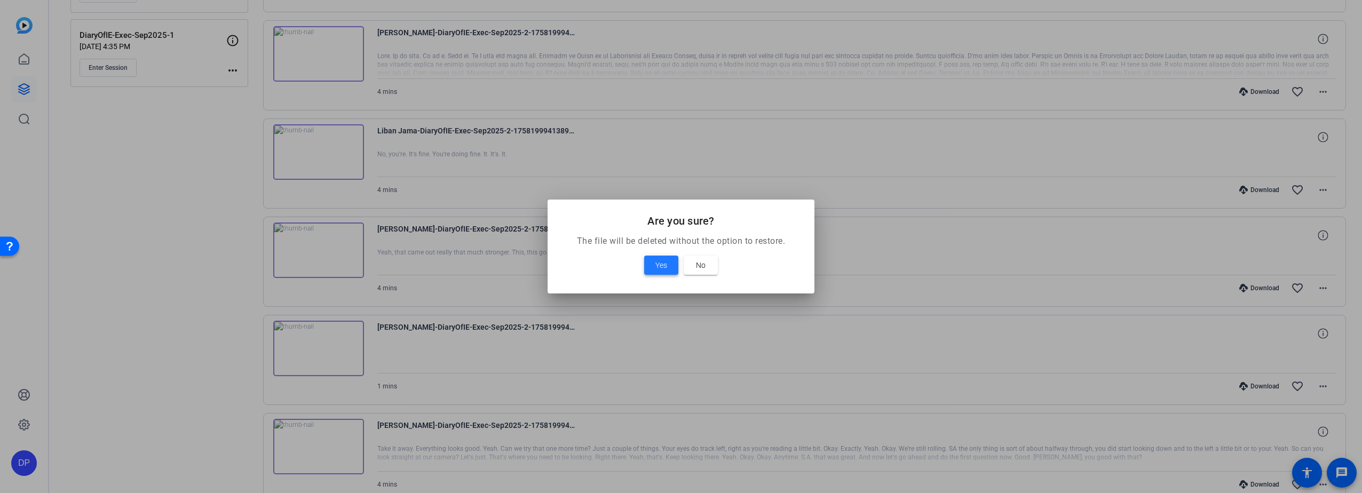
click at [662, 263] on span "Yes" at bounding box center [662, 265] width 12 height 13
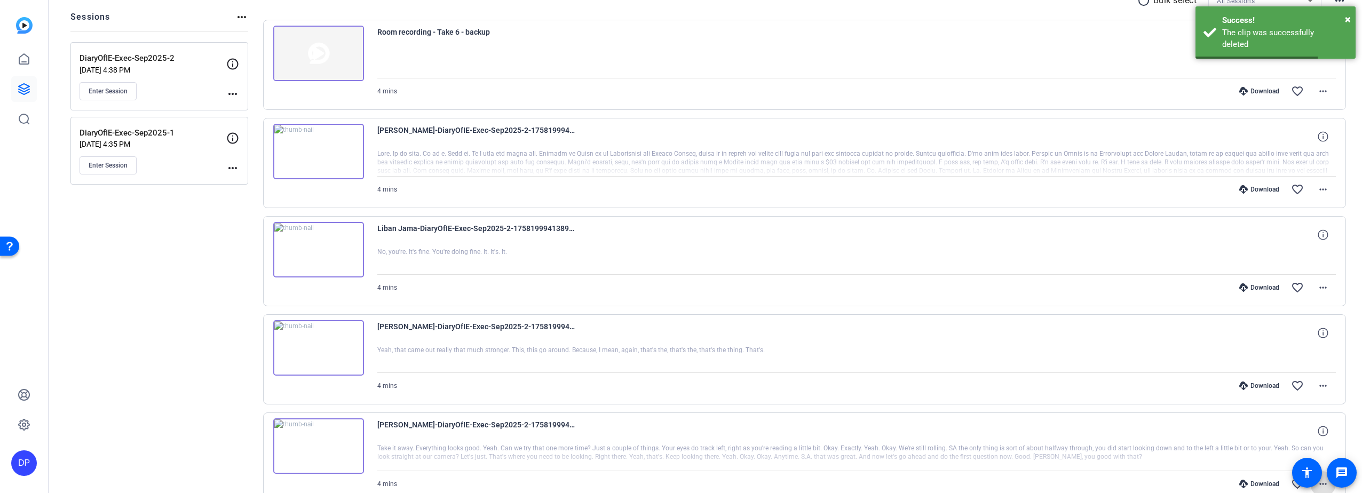
scroll to position [111, 0]
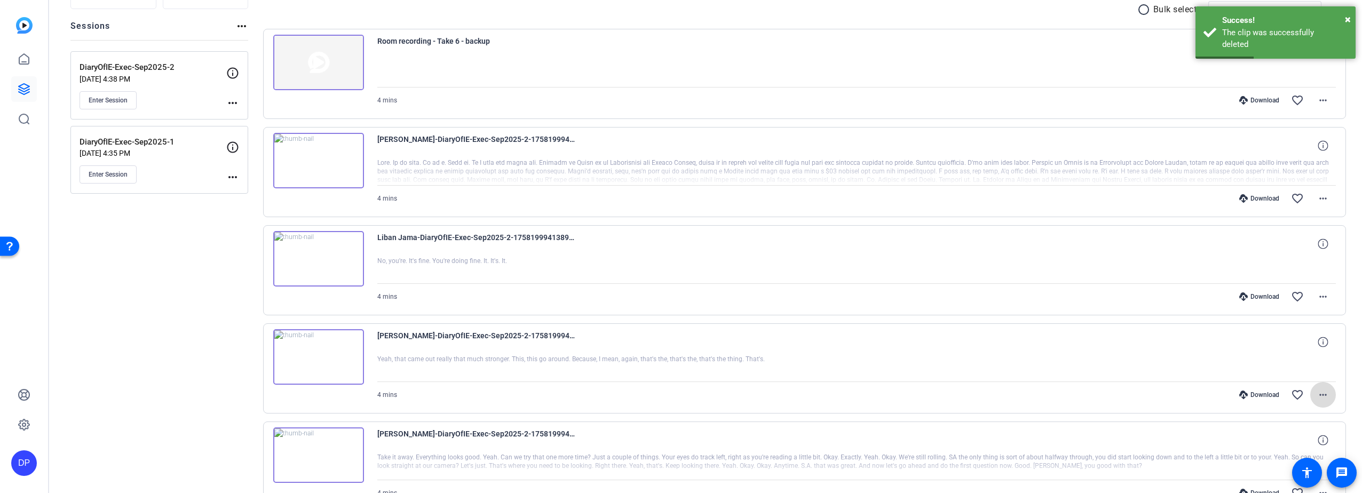
click at [1321, 393] on mat-icon "more_horiz" at bounding box center [1323, 395] width 13 height 13
click at [1275, 373] on span "Delete clip" at bounding box center [1290, 373] width 64 height 13
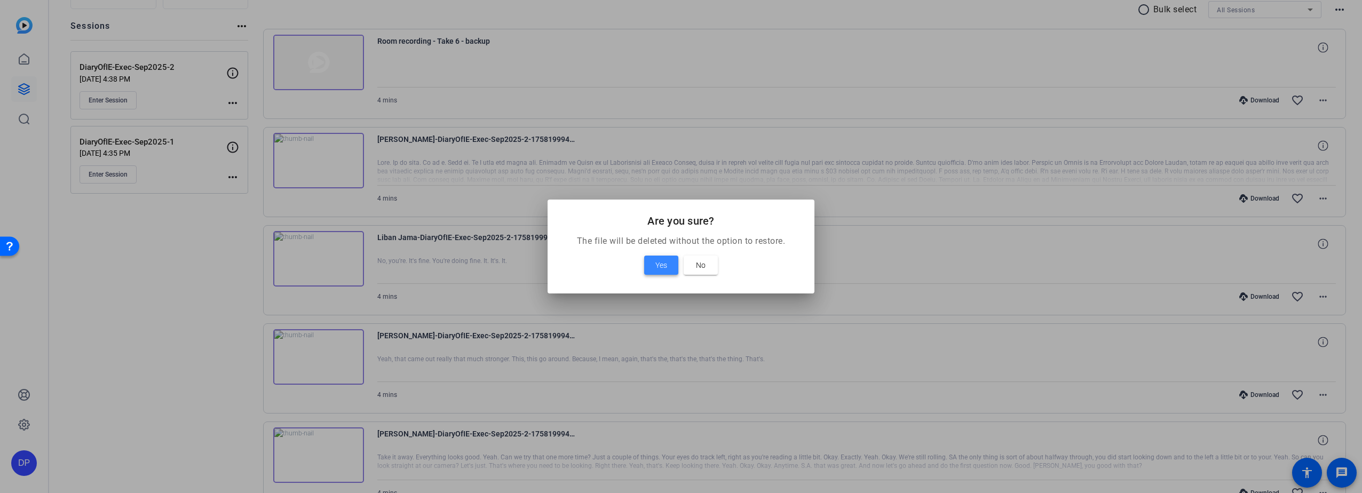
click at [653, 265] on span at bounding box center [661, 266] width 34 height 26
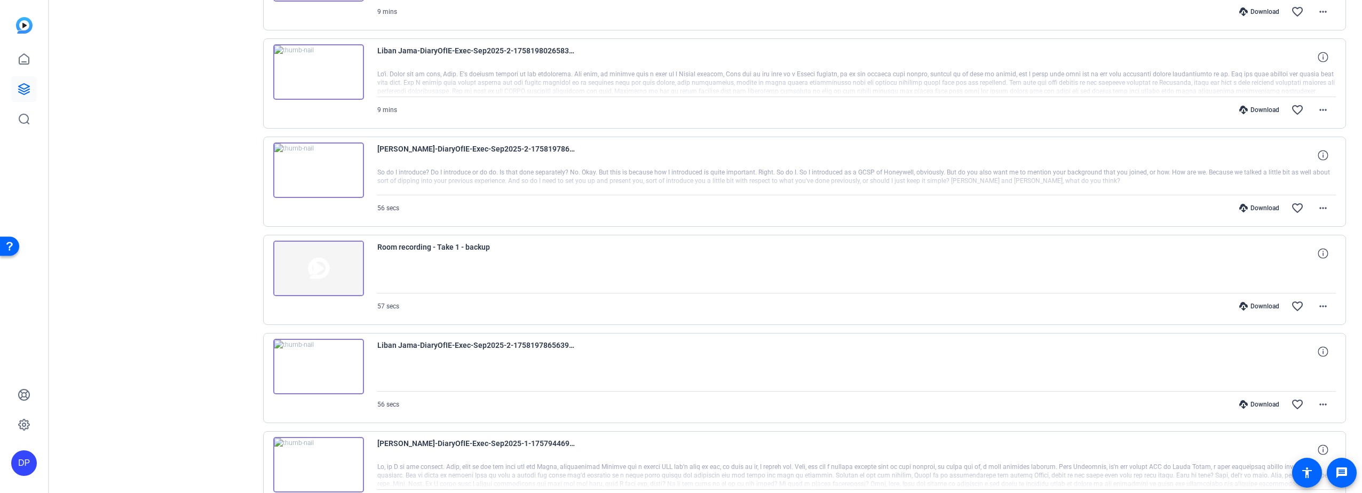
scroll to position [1655, 0]
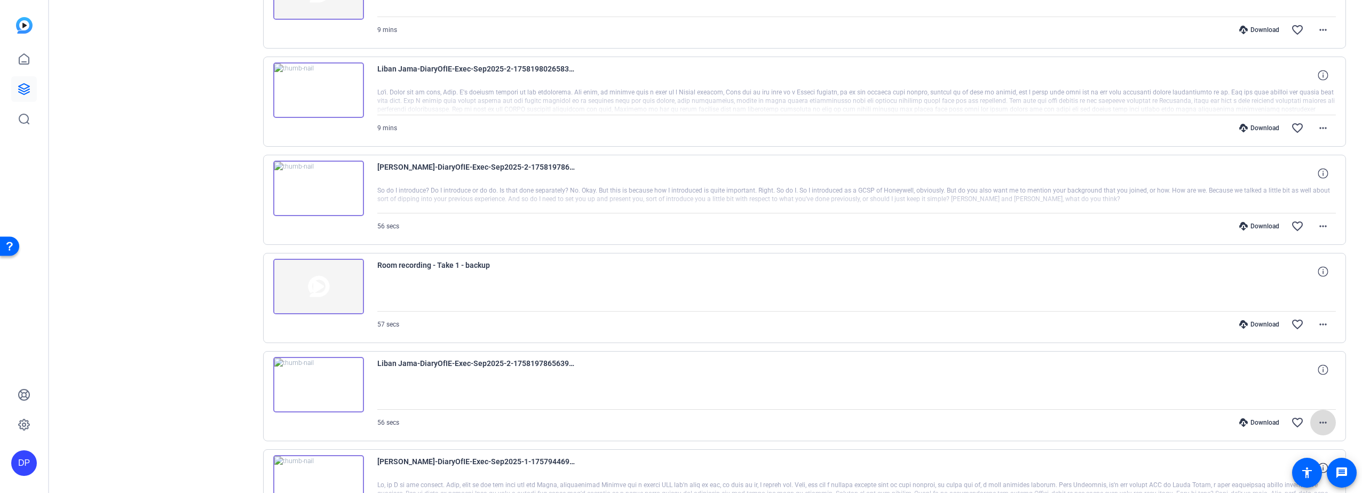
click at [1318, 420] on mat-icon "more_horiz" at bounding box center [1323, 422] width 13 height 13
click at [1277, 319] on span "Download MP4" at bounding box center [1290, 320] width 64 height 13
click at [1317, 224] on mat-icon "more_horiz" at bounding box center [1323, 226] width 13 height 13
click at [1274, 273] on span "Download MP4" at bounding box center [1290, 275] width 64 height 13
click at [1318, 126] on mat-icon "more_horiz" at bounding box center [1323, 128] width 13 height 13
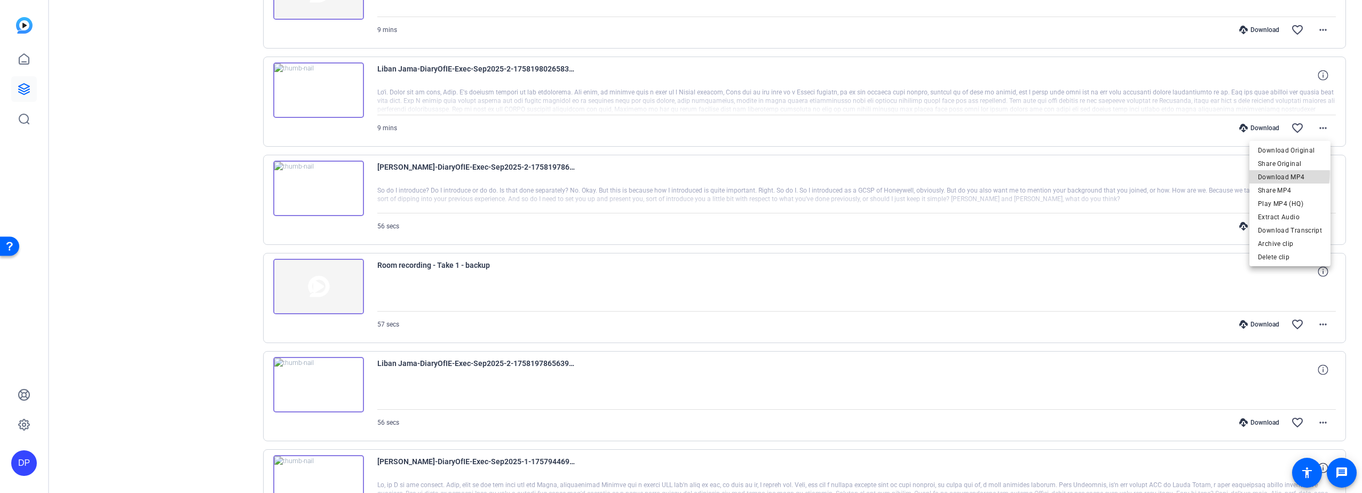
click at [1277, 174] on span "Download MP4" at bounding box center [1290, 177] width 64 height 13
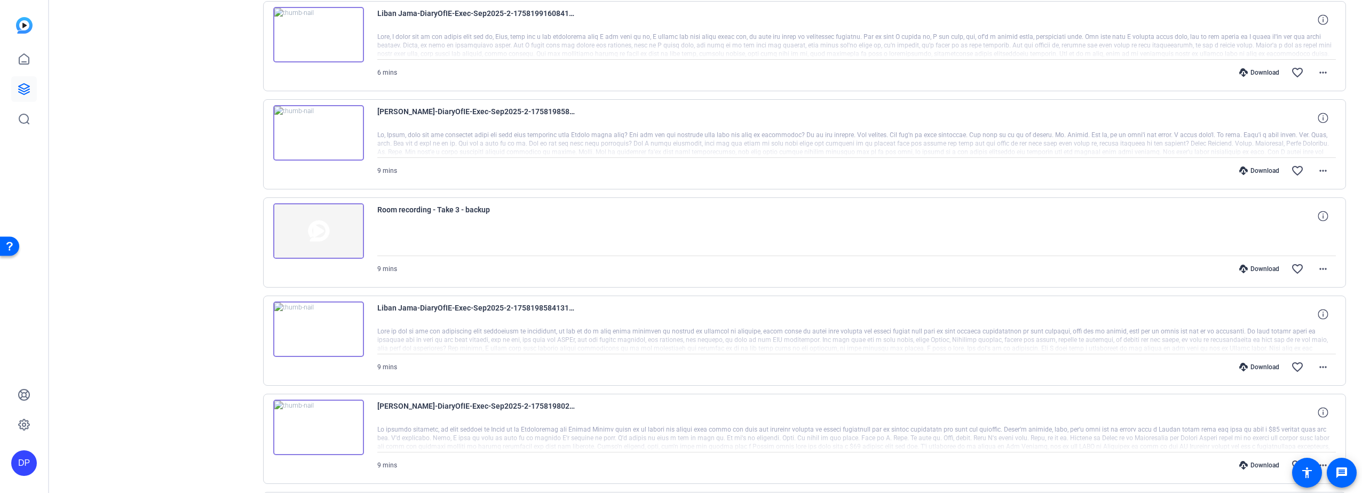
scroll to position [1175, 0]
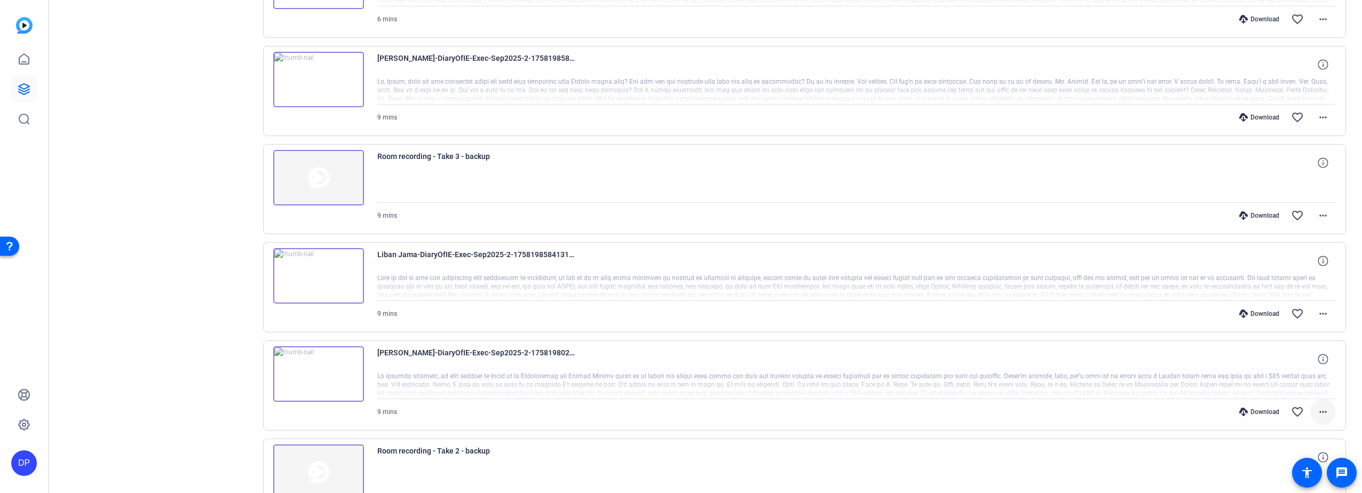
click at [1318, 411] on mat-icon "more_horiz" at bounding box center [1323, 412] width 13 height 13
click at [1279, 310] on span "Download MP4" at bounding box center [1290, 310] width 64 height 13
click at [1320, 311] on mat-icon "more_horiz" at bounding box center [1323, 314] width 13 height 13
click at [1283, 363] on span "Download MP4" at bounding box center [1290, 363] width 64 height 13
click at [1318, 115] on mat-icon "more_horiz" at bounding box center [1323, 117] width 13 height 13
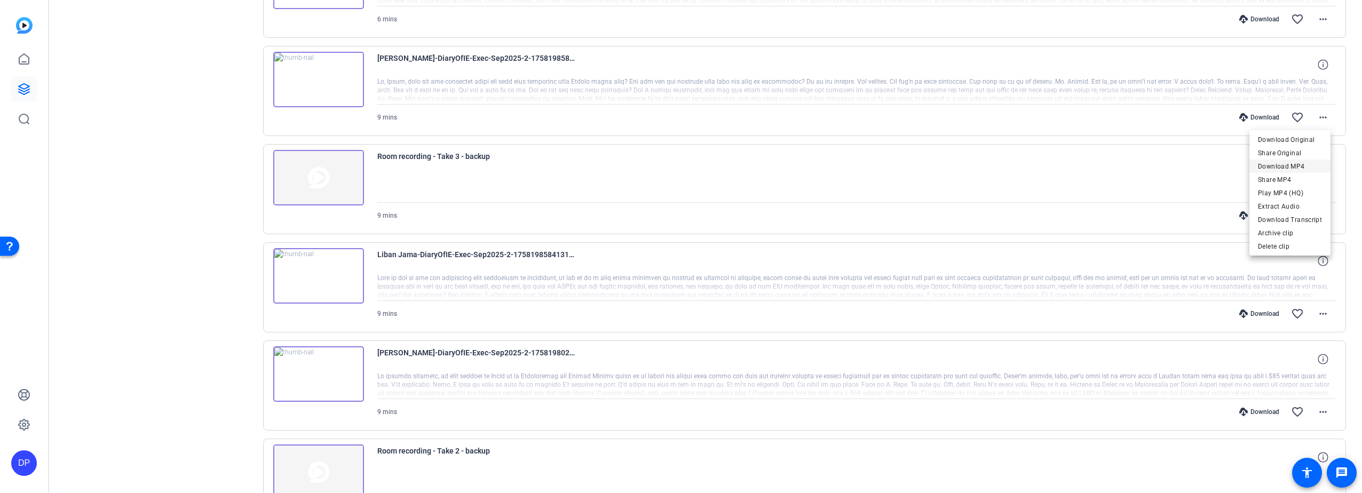
click at [1273, 168] on span "Download MP4" at bounding box center [1290, 166] width 64 height 13
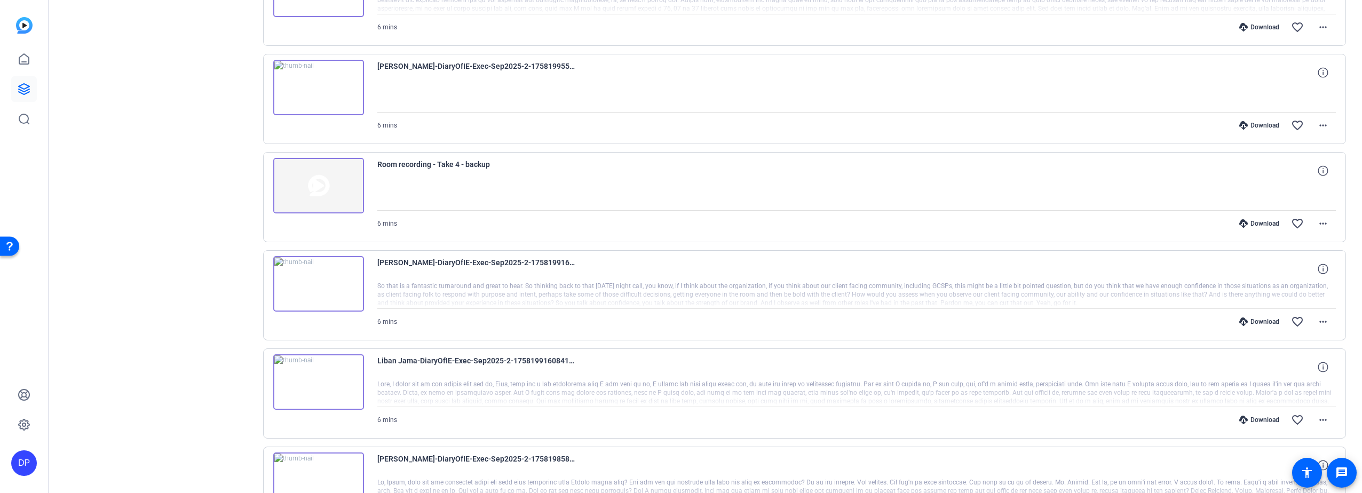
scroll to position [747, 0]
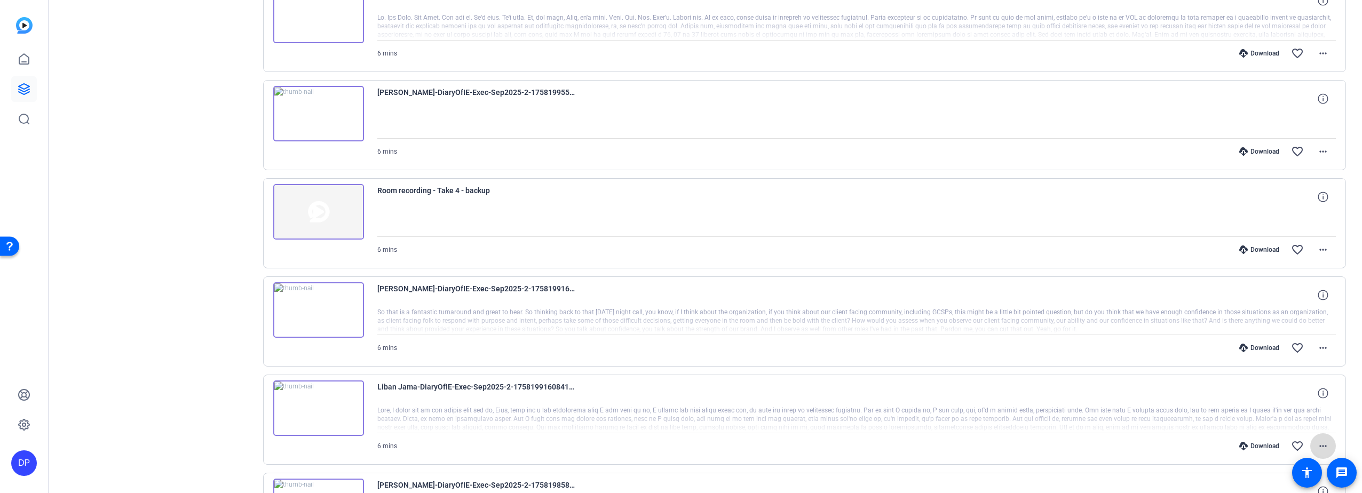
click at [1317, 444] on mat-icon "more_horiz" at bounding box center [1323, 446] width 13 height 13
click at [1274, 345] on span "Download MP4" at bounding box center [1290, 344] width 64 height 13
click at [1317, 347] on mat-icon "more_horiz" at bounding box center [1323, 348] width 13 height 13
click at [1266, 397] on span "Download MP4" at bounding box center [1290, 397] width 64 height 13
click at [1317, 52] on mat-icon "more_horiz" at bounding box center [1323, 53] width 13 height 13
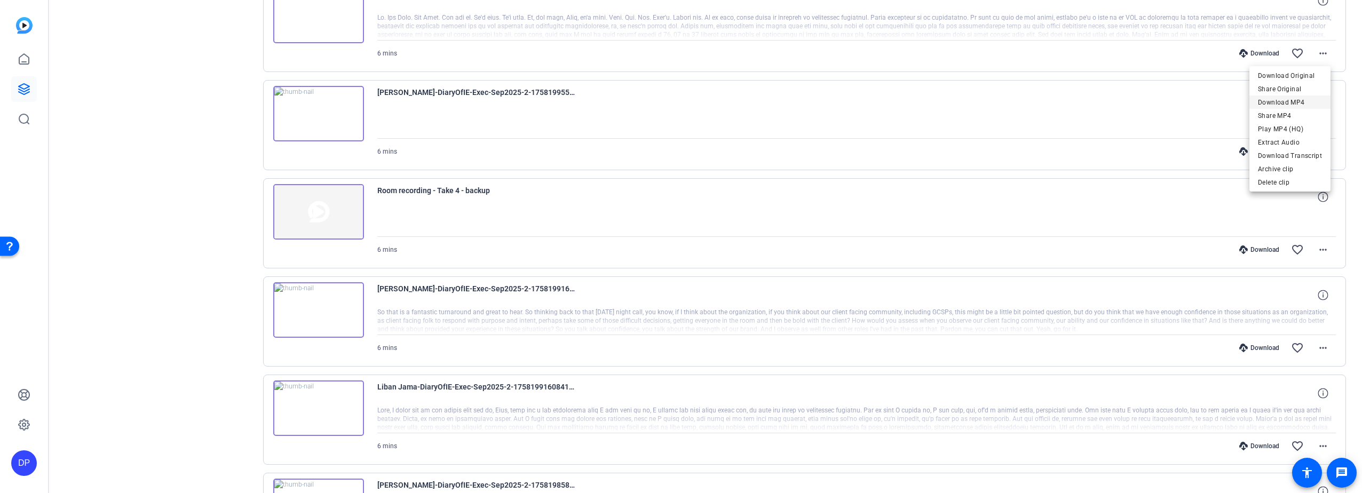
click at [1285, 100] on span "Download MP4" at bounding box center [1290, 102] width 64 height 13
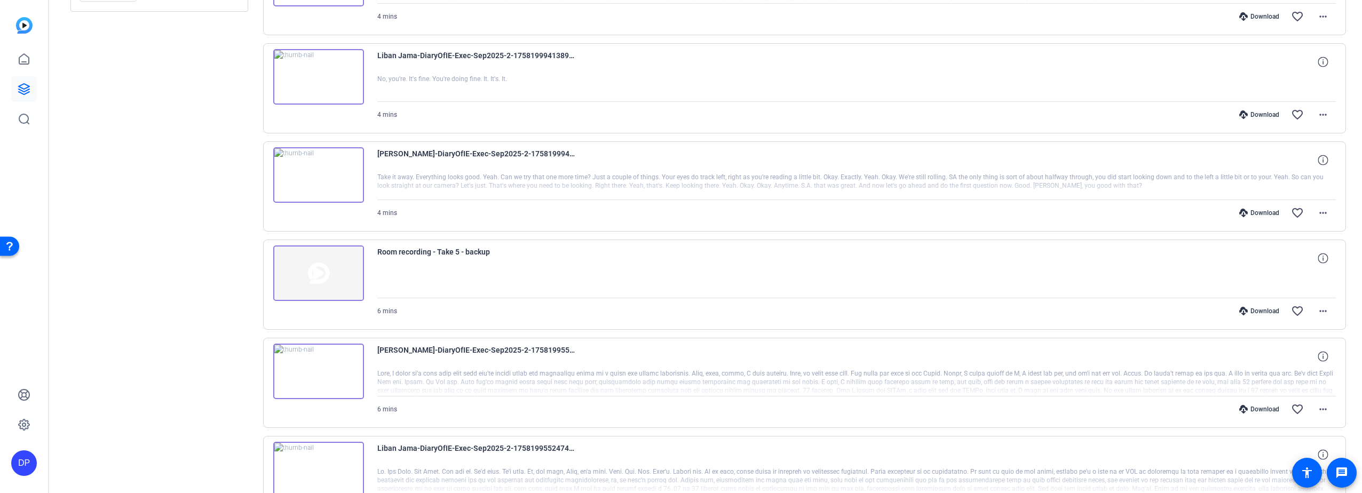
scroll to position [267, 0]
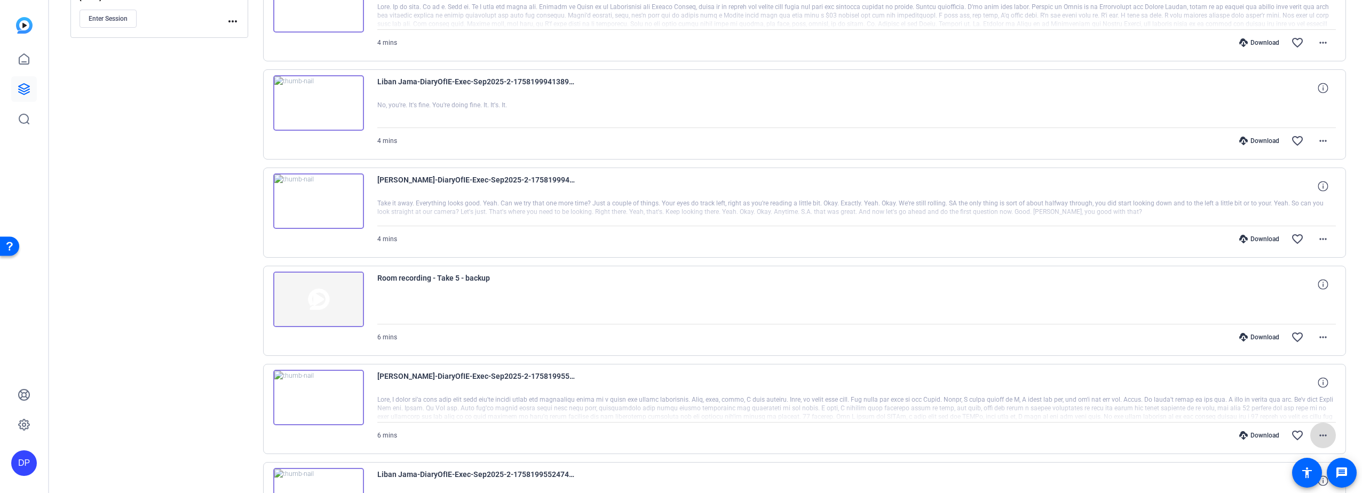
click at [1318, 435] on mat-icon "more_horiz" at bounding box center [1323, 435] width 13 height 13
click at [1280, 333] on span "Download MP4" at bounding box center [1290, 333] width 64 height 13
click at [1318, 139] on mat-icon "more_horiz" at bounding box center [1323, 141] width 13 height 13
click at [1283, 187] on span "Download MP4" at bounding box center [1290, 190] width 64 height 13
click at [1317, 41] on mat-icon "more_horiz" at bounding box center [1323, 42] width 13 height 13
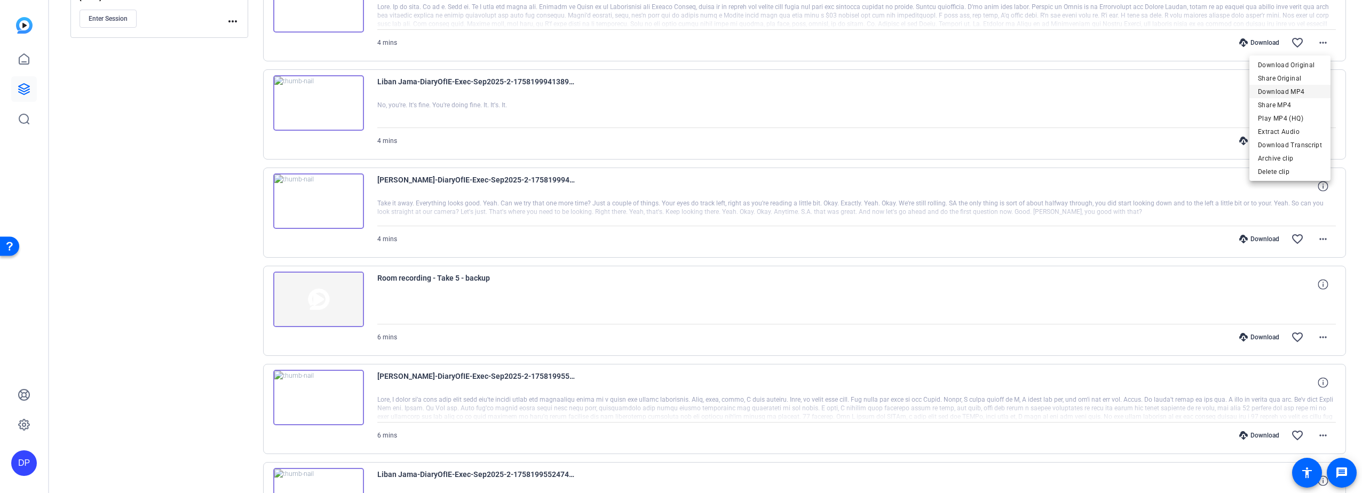
click at [1273, 89] on span "Download MP4" at bounding box center [1290, 91] width 64 height 13
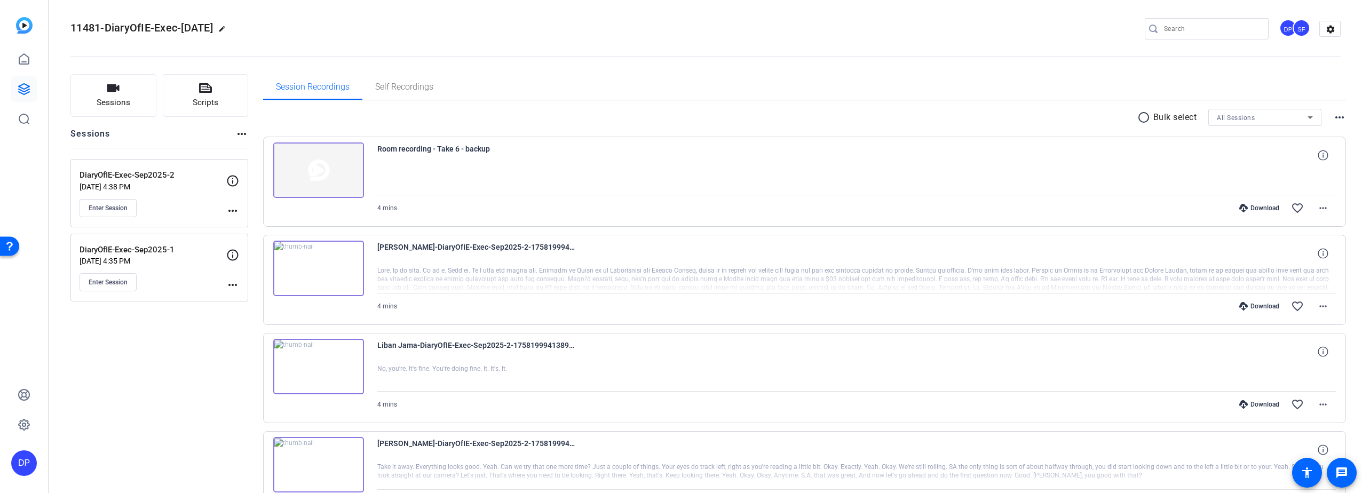
scroll to position [0, 0]
click at [113, 96] on icon "button" at bounding box center [113, 91] width 13 height 13
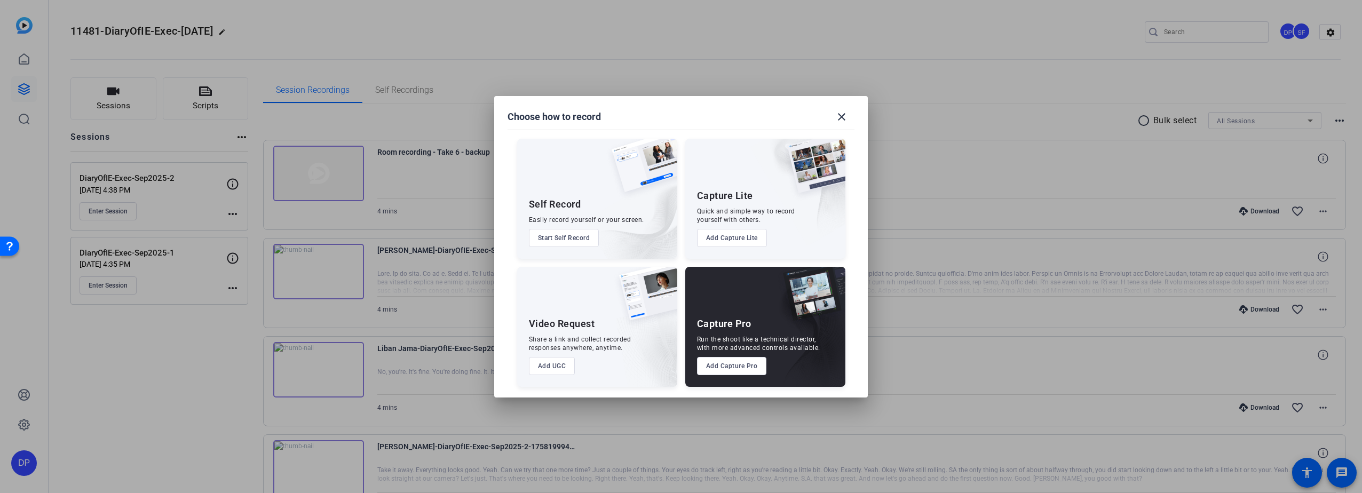
click at [729, 234] on button "Add Capture Lite" at bounding box center [732, 238] width 70 height 18
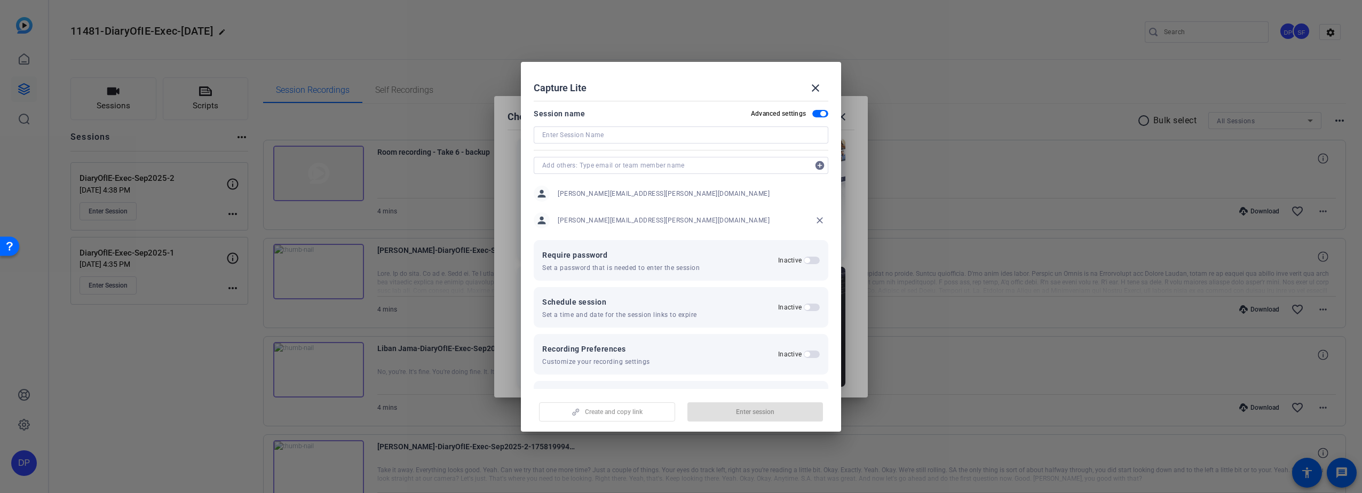
click at [649, 135] on input at bounding box center [681, 135] width 278 height 13
click at [611, 135] on input "Diary OfIE-Exec-Sep18-2" at bounding box center [681, 135] width 278 height 13
click at [625, 132] on input "Diary OfIE-Exec-Sep18No2" at bounding box center [681, 135] width 278 height 13
type input "Diary OfIE-Exec-Sep18No2 10a"
click at [590, 408] on span "Create and copy link" at bounding box center [614, 412] width 58 height 9
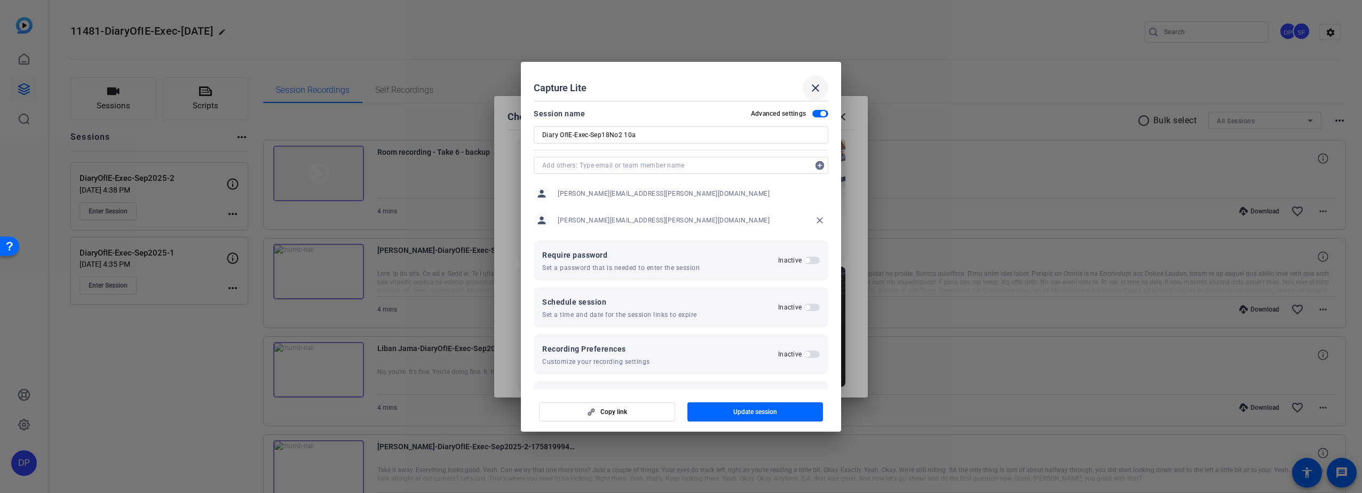
click at [814, 85] on mat-icon "close" at bounding box center [815, 88] width 13 height 13
